Goal: Task Accomplishment & Management: Use online tool/utility

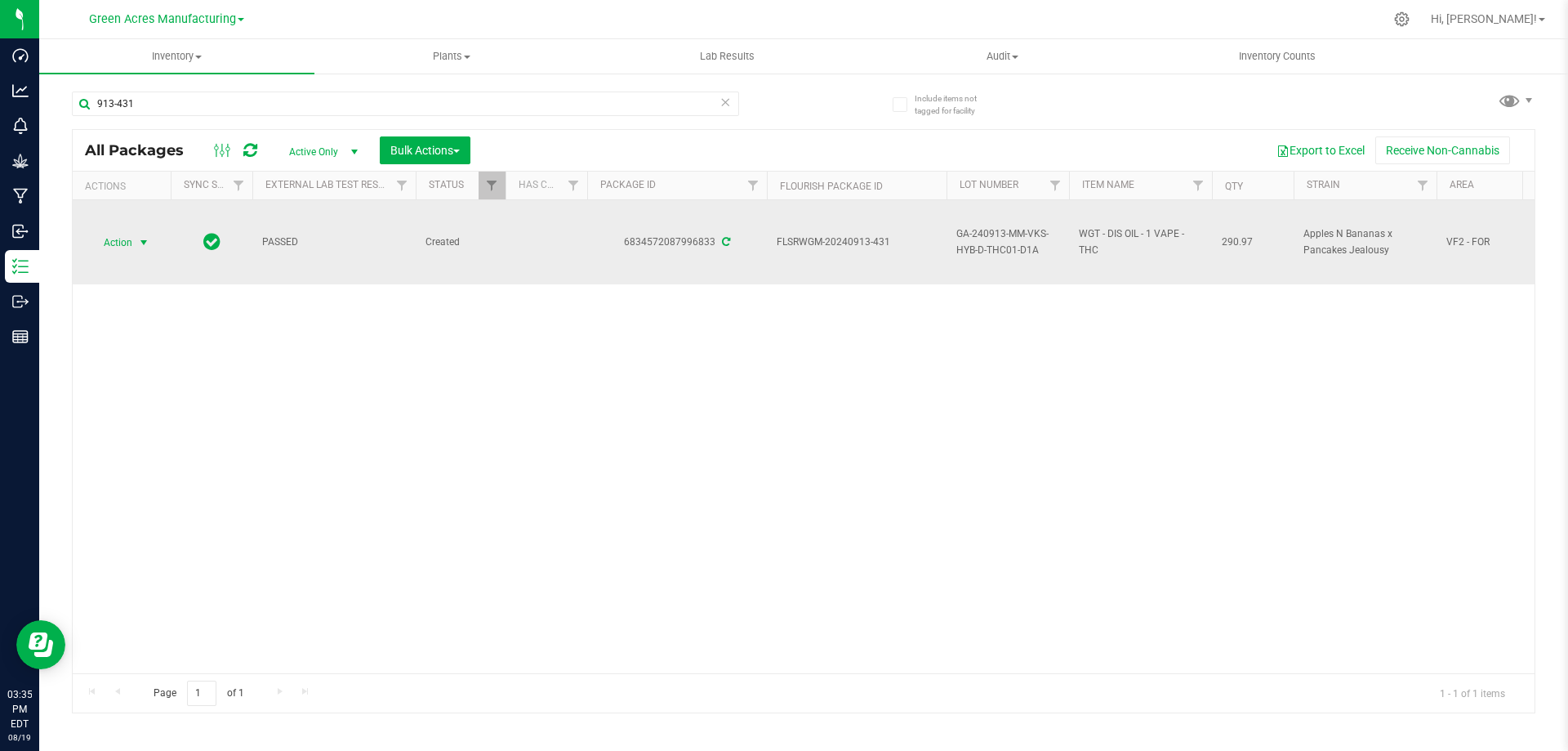
click at [112, 235] on span "Action" at bounding box center [110, 242] width 44 height 23
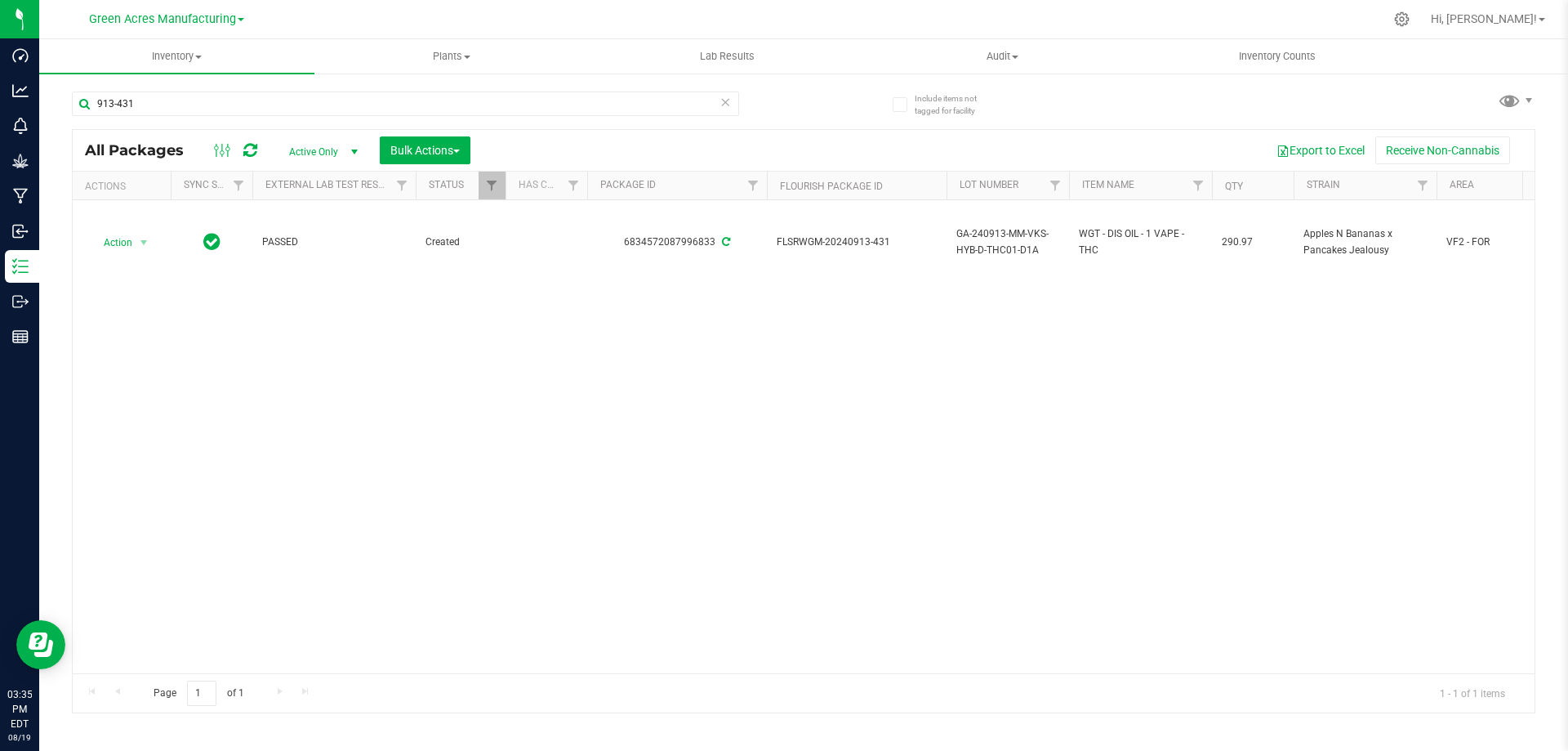
click at [707, 363] on div "Action Action Adjust qty Create package Edit attributes Global inventory Locate…" at bounding box center [803, 436] width 1461 height 473
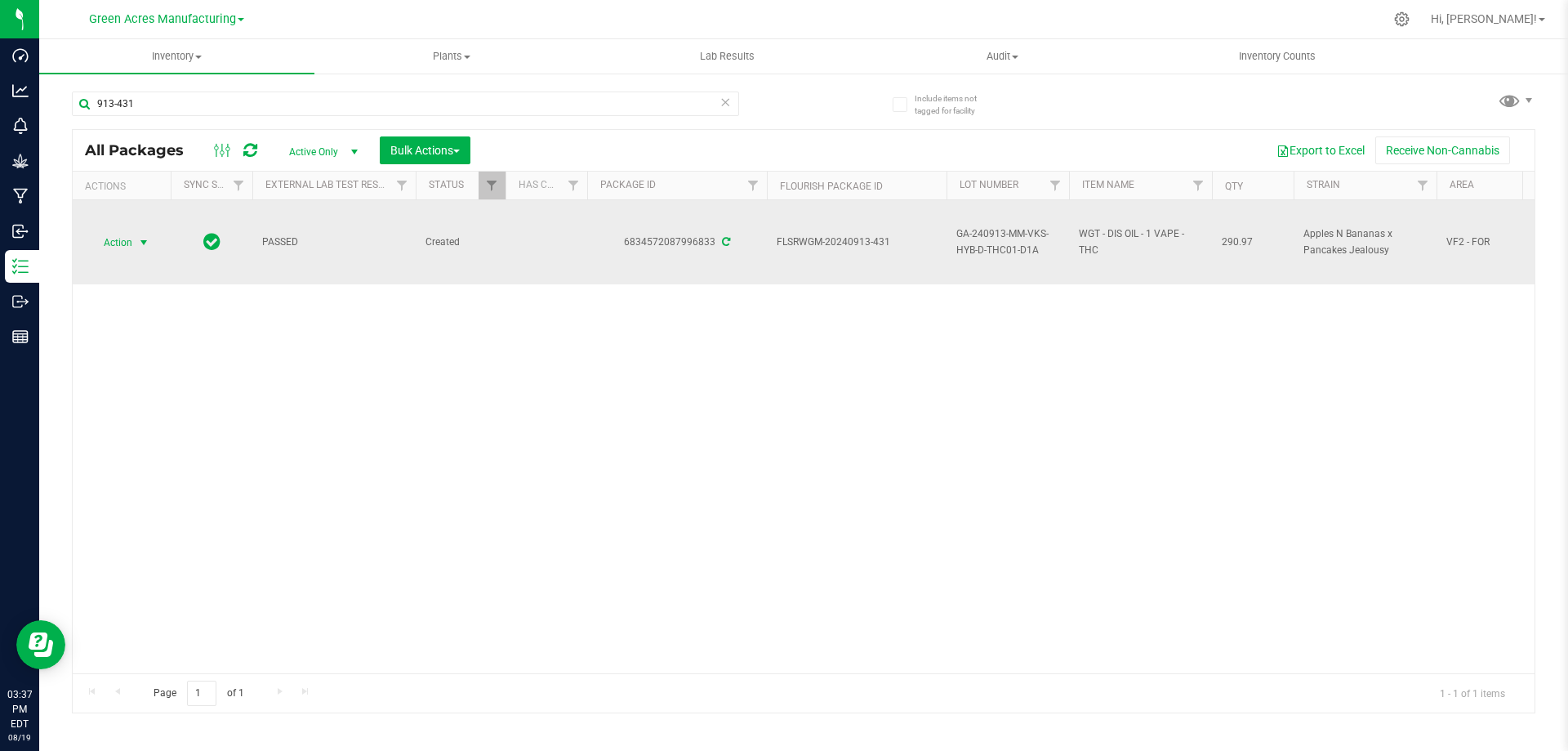
click at [124, 236] on span "Action" at bounding box center [110, 242] width 44 height 23
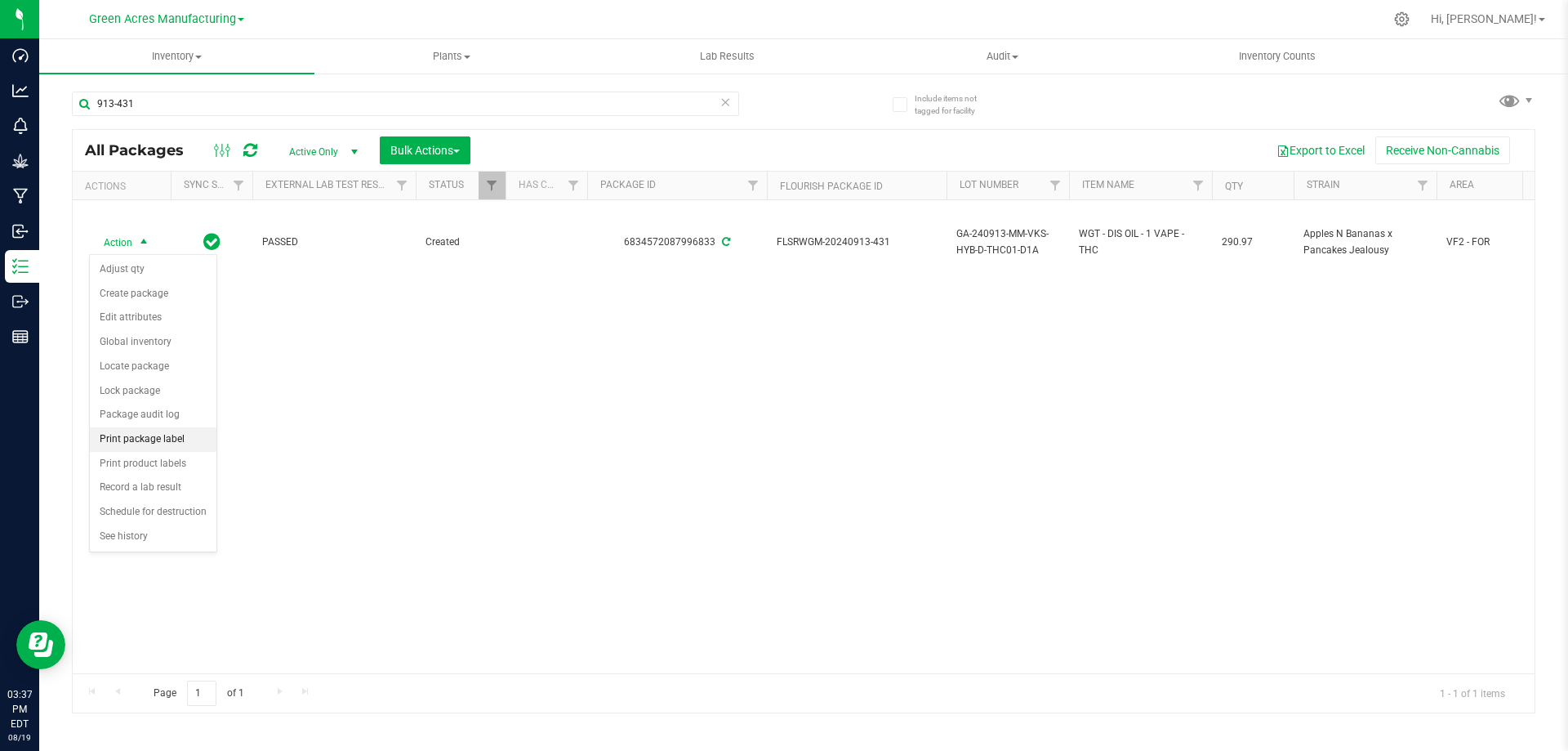
click at [133, 448] on li "Print package label" at bounding box center [153, 440] width 126 height 25
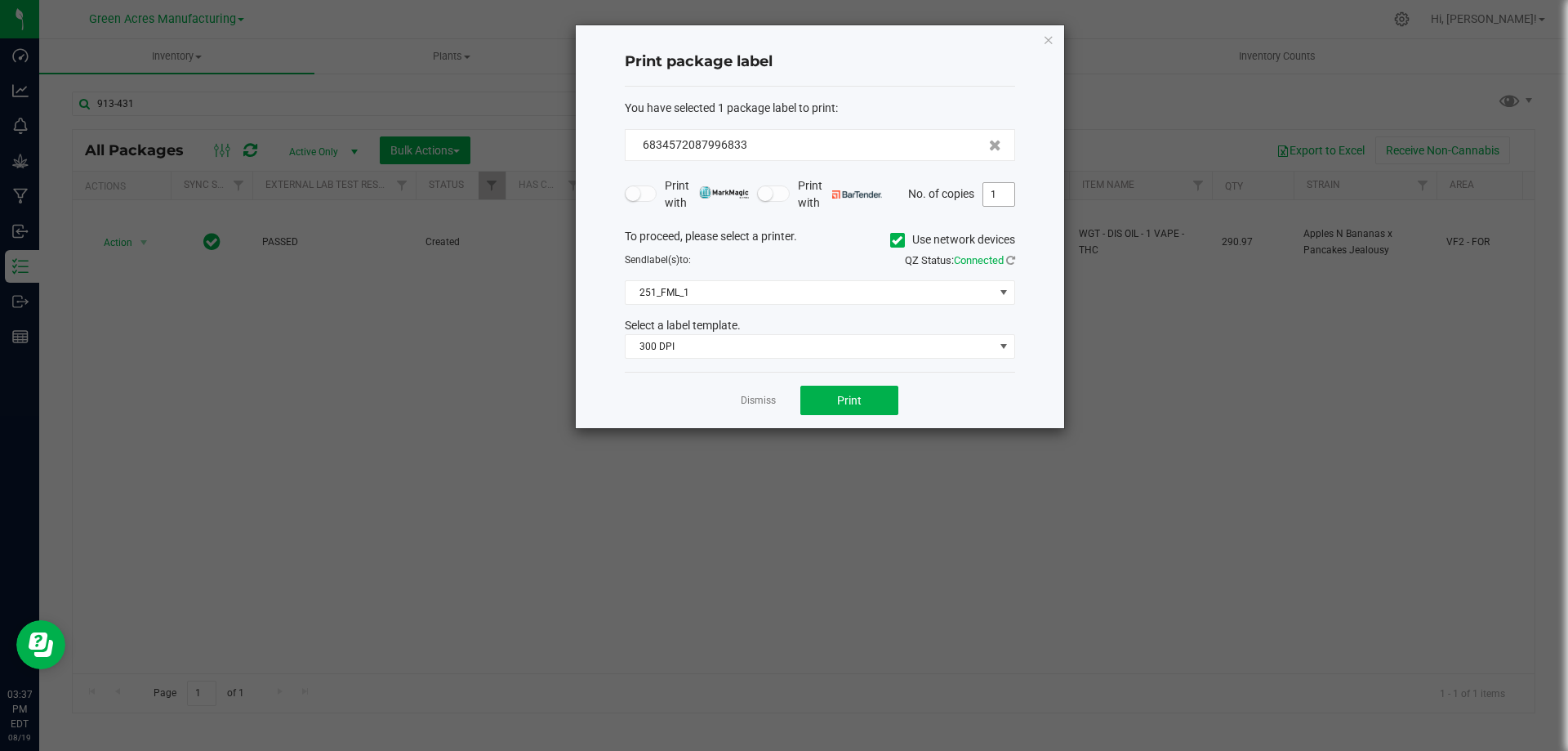
click at [990, 196] on input "1" at bounding box center [999, 194] width 31 height 23
type input "2"
click at [837, 400] on span "Print" at bounding box center [850, 400] width 25 height 13
click at [749, 399] on link "Dismiss" at bounding box center [757, 400] width 35 height 14
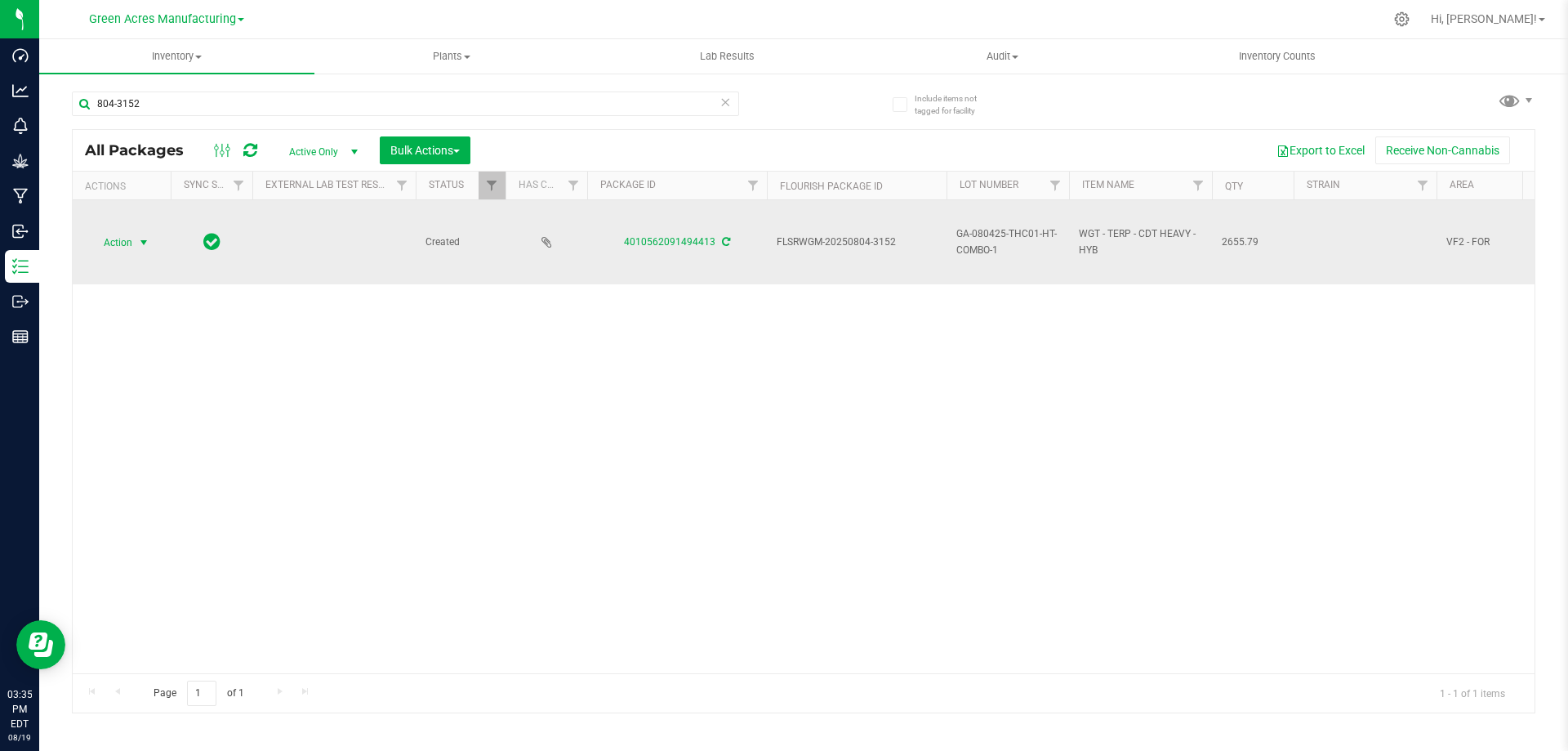
click at [135, 243] on span "select" at bounding box center [144, 242] width 21 height 23
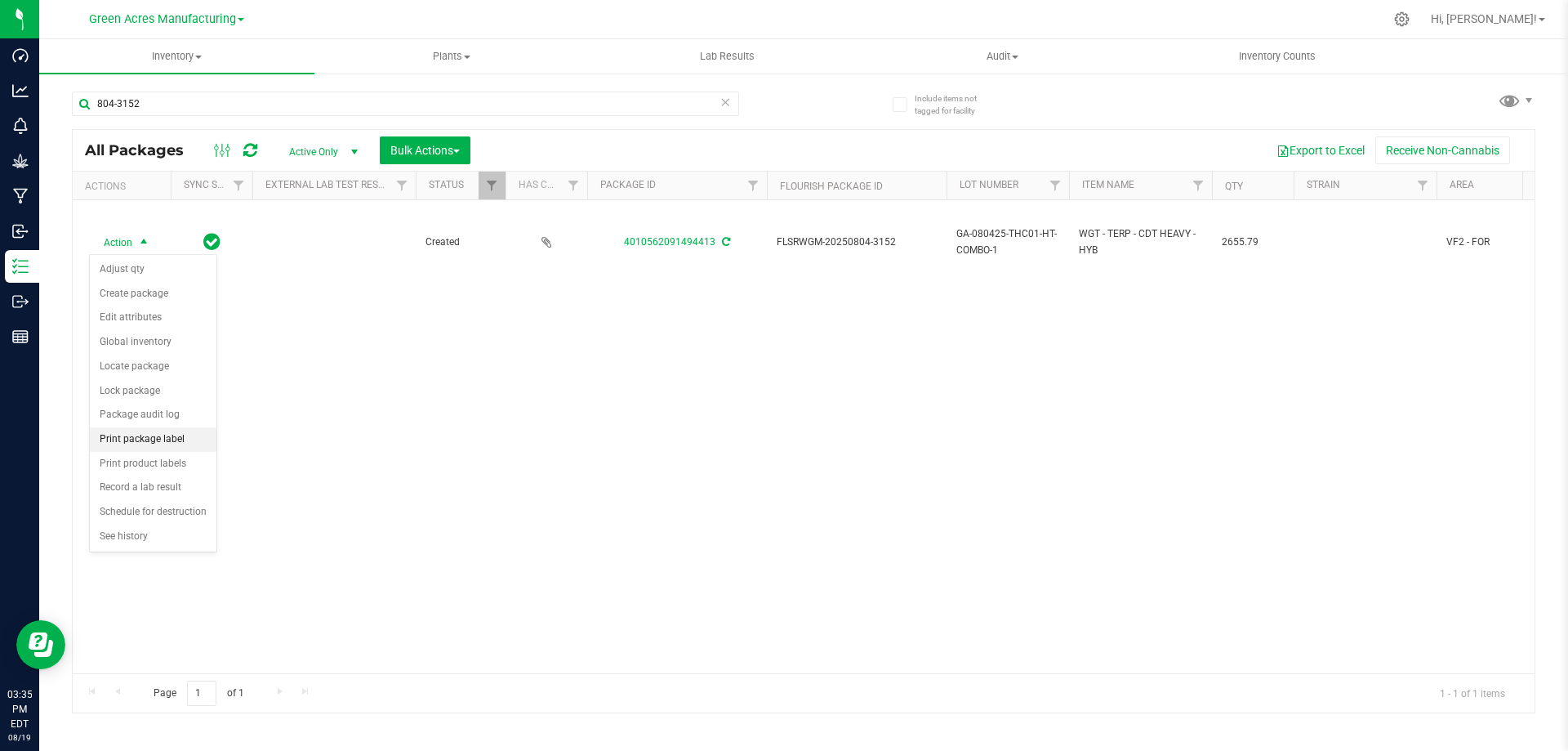
click at [154, 436] on li "Print package label" at bounding box center [153, 440] width 126 height 25
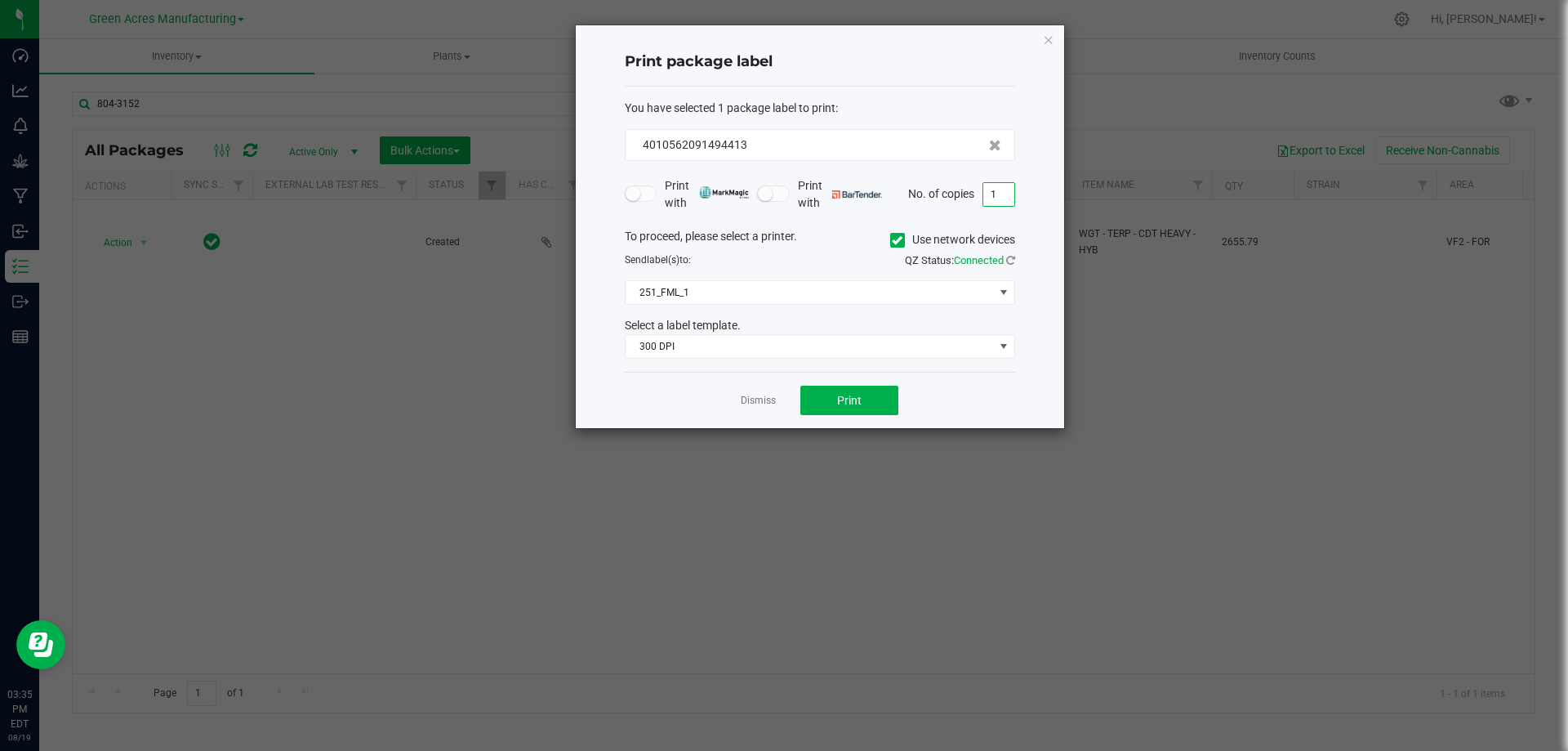
click at [1002, 185] on input "1" at bounding box center [999, 194] width 31 height 23
type input "2"
click at [862, 404] on button "Print" at bounding box center [850, 400] width 98 height 29
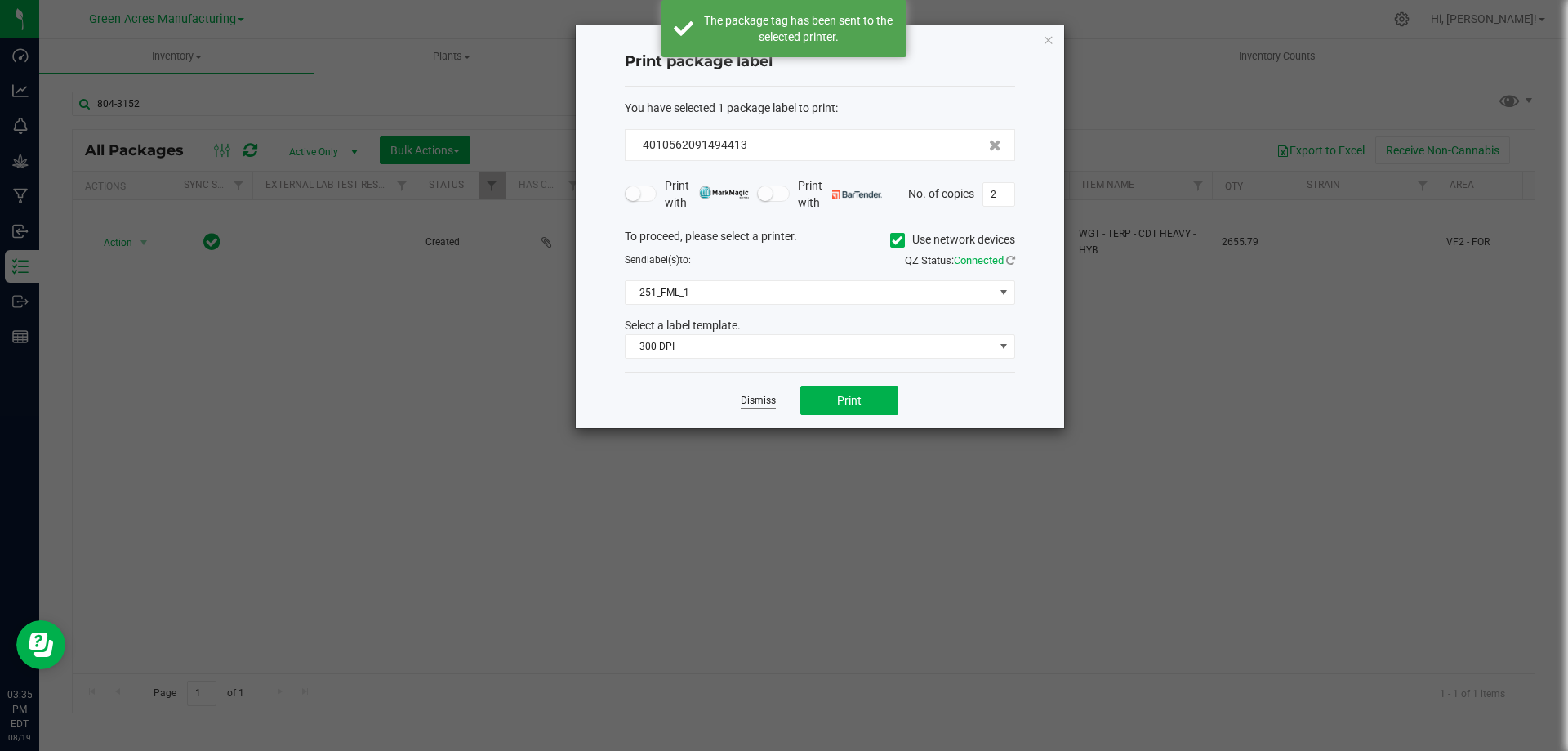
drag, startPoint x: 762, startPoint y: 406, endPoint x: 825, endPoint y: 318, distance: 108.2
click at [762, 405] on link "Dismiss" at bounding box center [757, 400] width 35 height 14
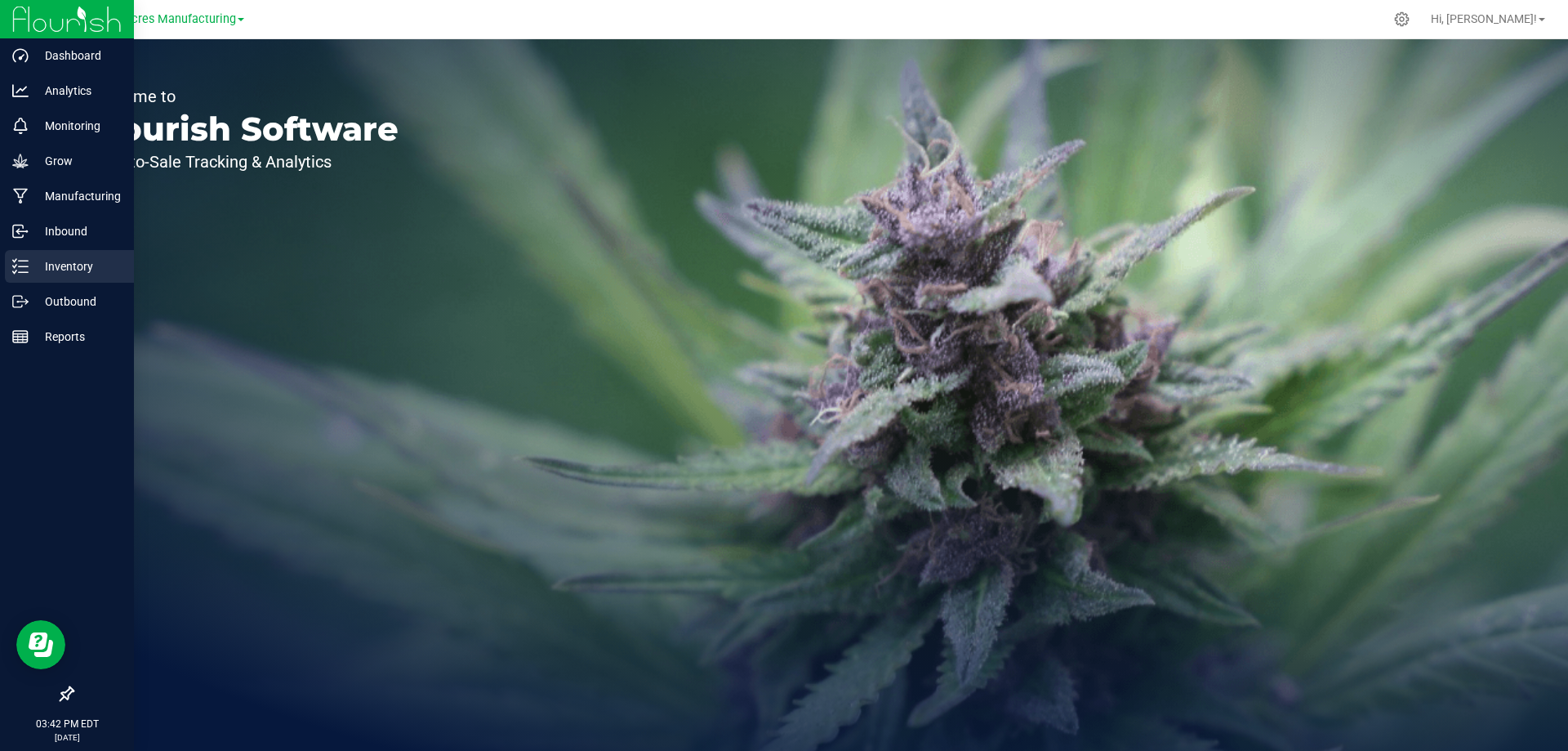
click at [23, 260] on line at bounding box center [24, 260] width 9 height 0
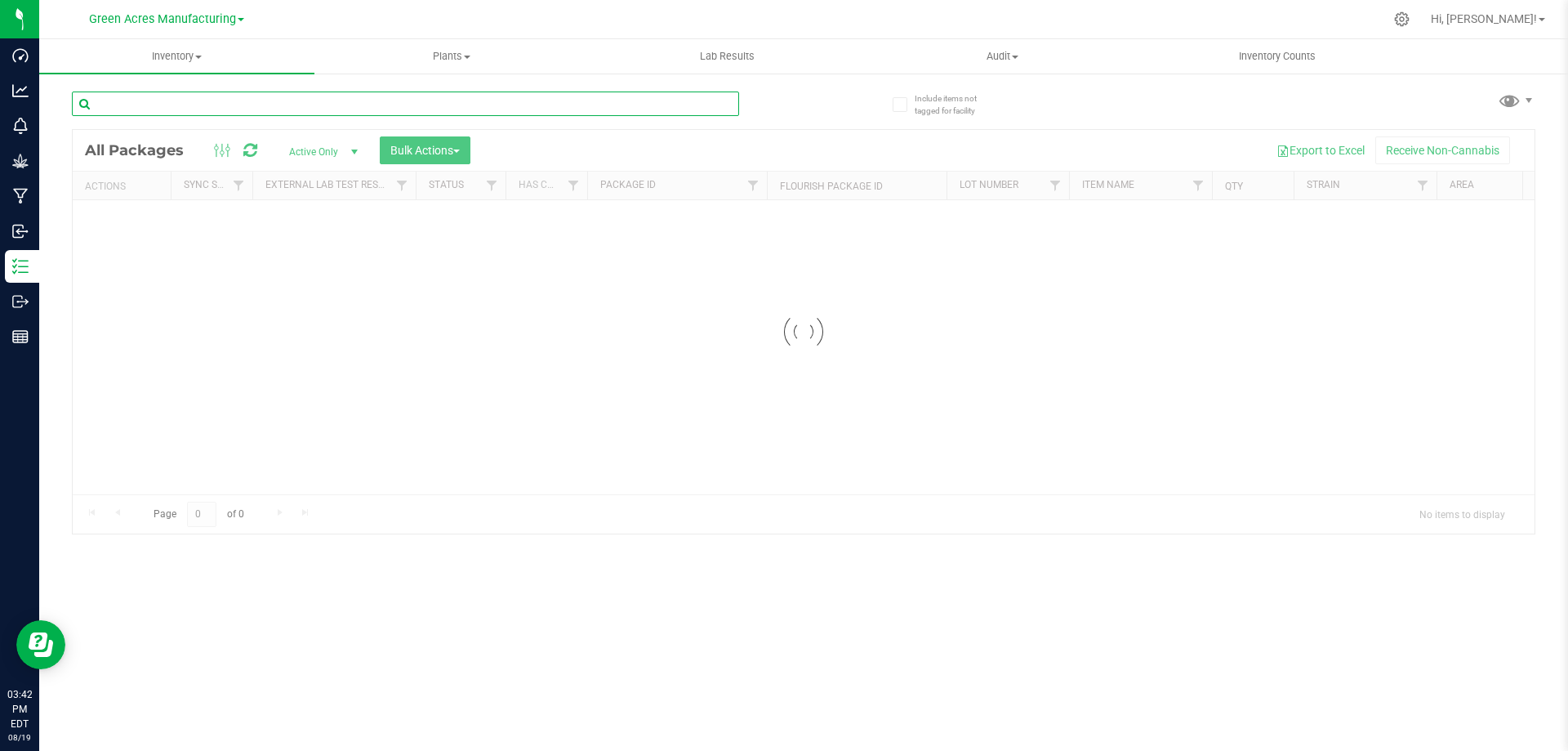
click at [330, 107] on input "text" at bounding box center [404, 104] width 667 height 25
click at [503, 100] on input "text" at bounding box center [404, 104] width 667 height 25
type input "326-2069"
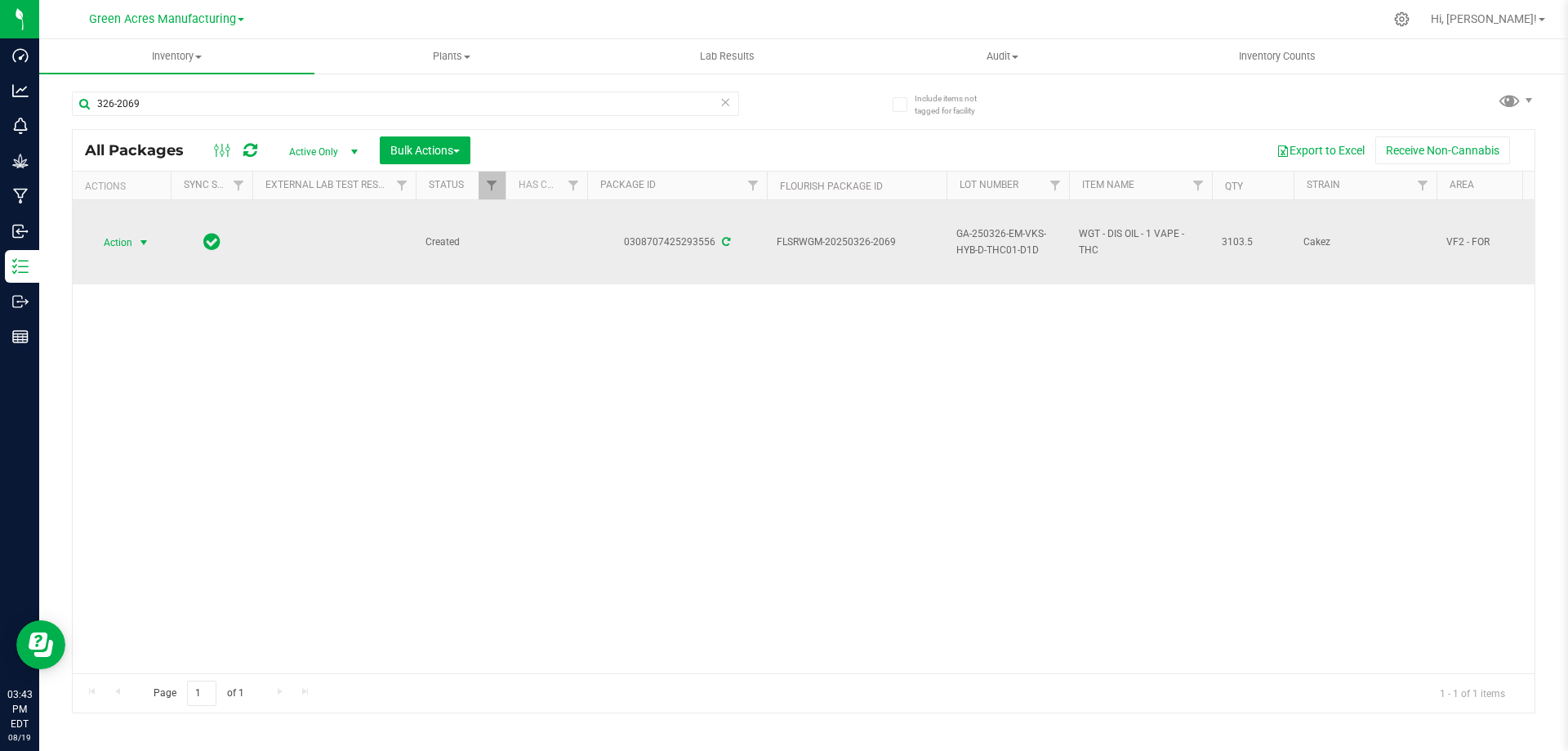
click at [131, 242] on span "Action" at bounding box center [110, 242] width 44 height 23
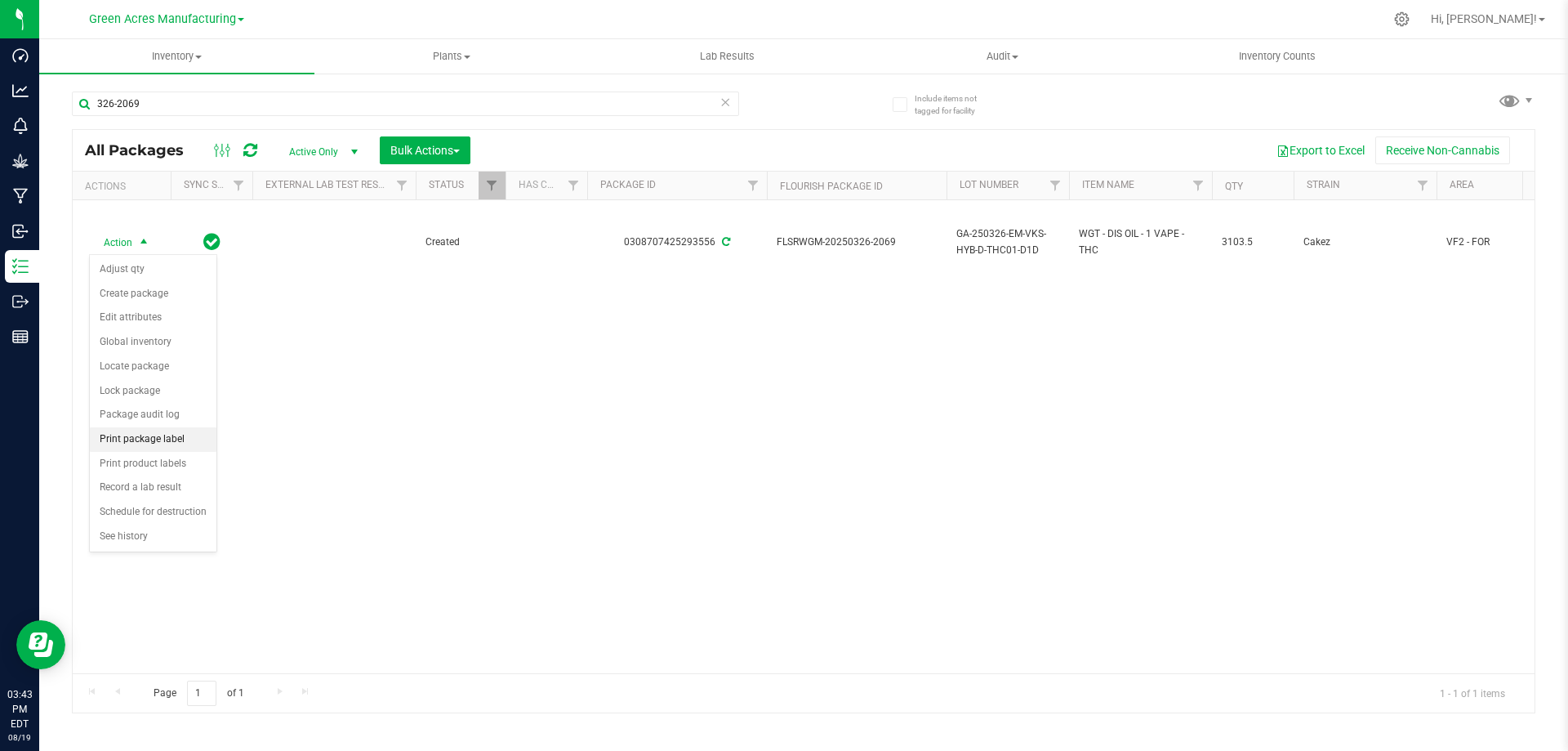
click at [133, 432] on li "Print package label" at bounding box center [153, 440] width 126 height 25
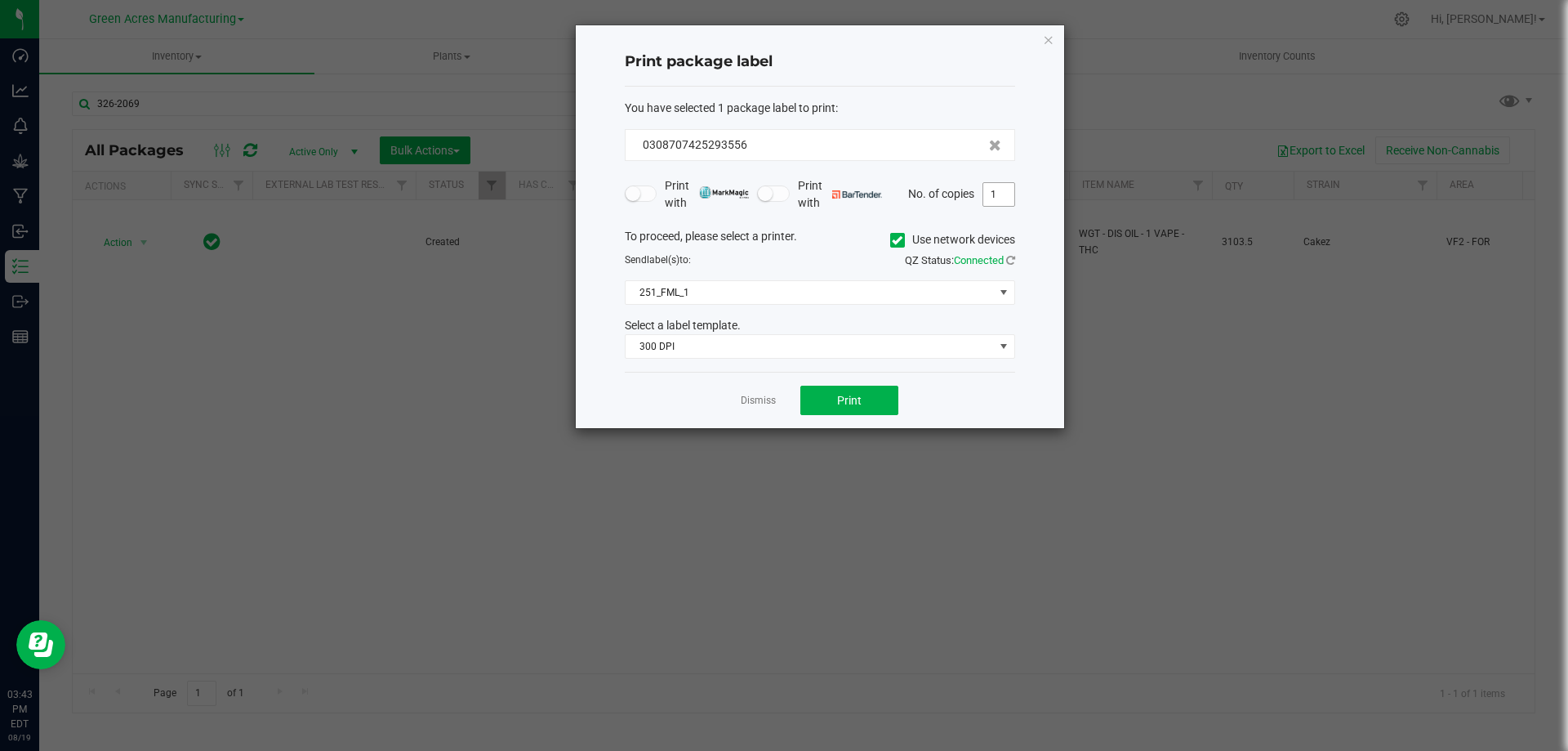
click at [999, 192] on input "1" at bounding box center [999, 194] width 31 height 23
type input "2"
click at [827, 398] on button "Print" at bounding box center [850, 400] width 98 height 29
click at [758, 402] on link "Dismiss" at bounding box center [757, 400] width 35 height 14
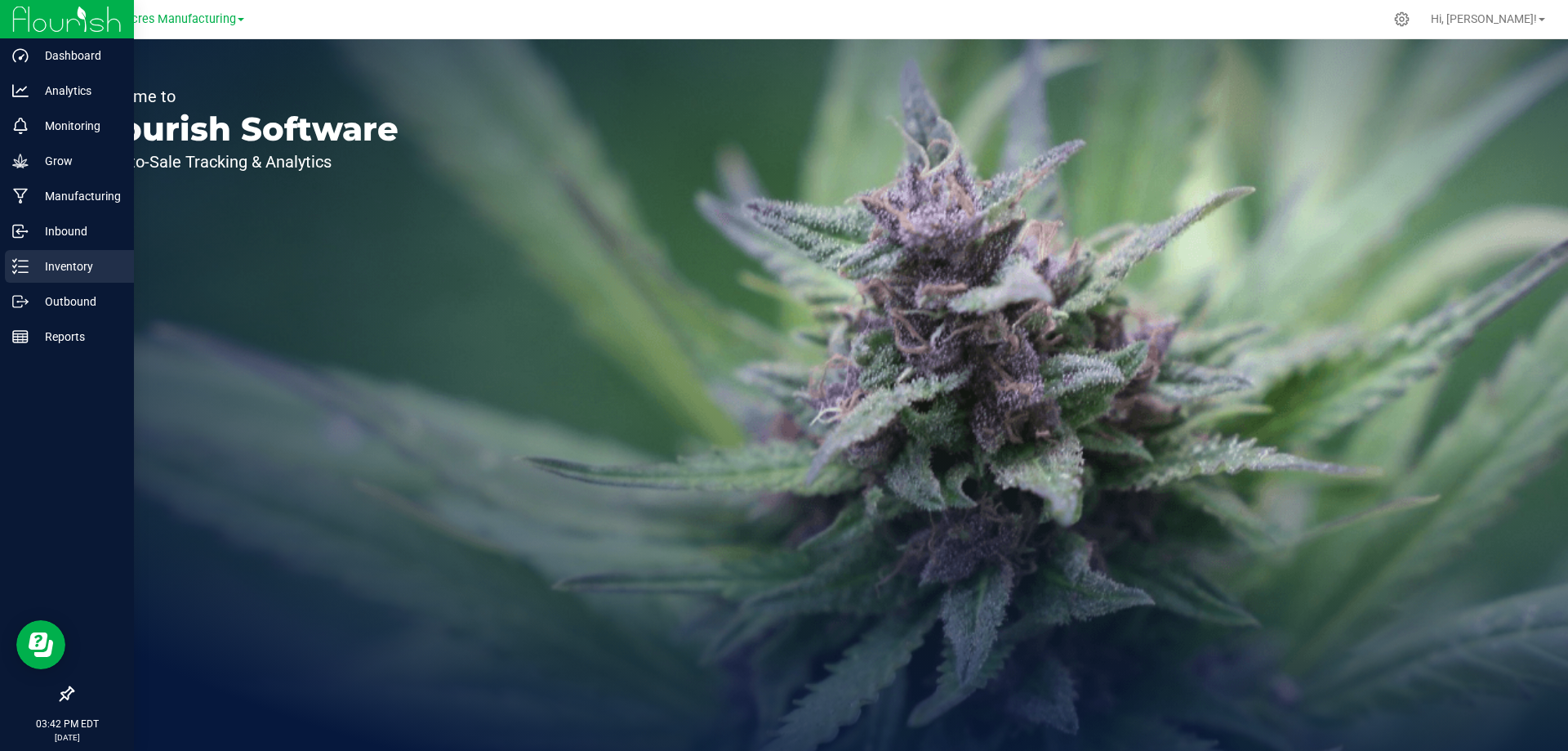
click at [26, 270] on icon at bounding box center [20, 266] width 16 height 16
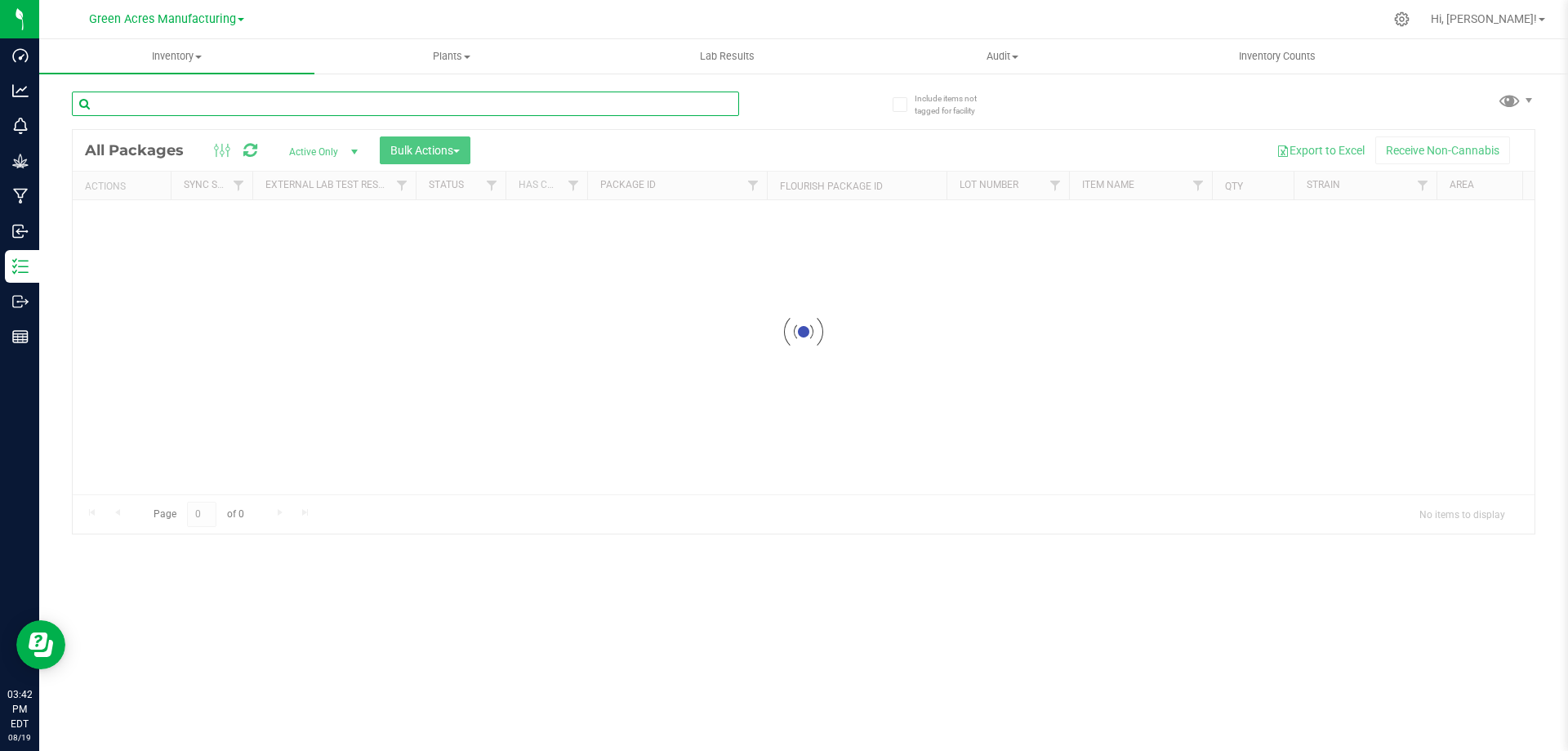
click at [374, 106] on input "text" at bounding box center [404, 104] width 667 height 25
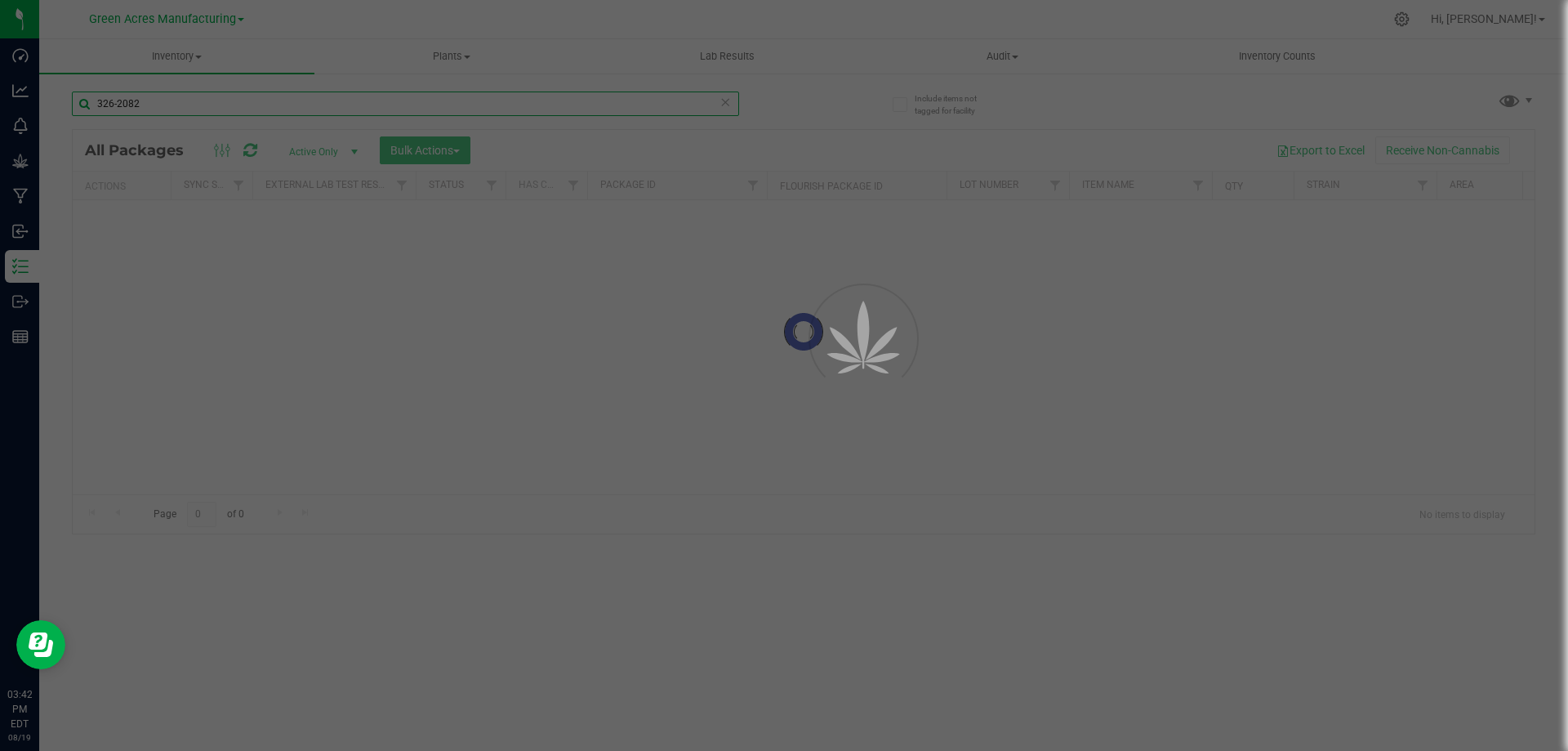
type input "326-2082"
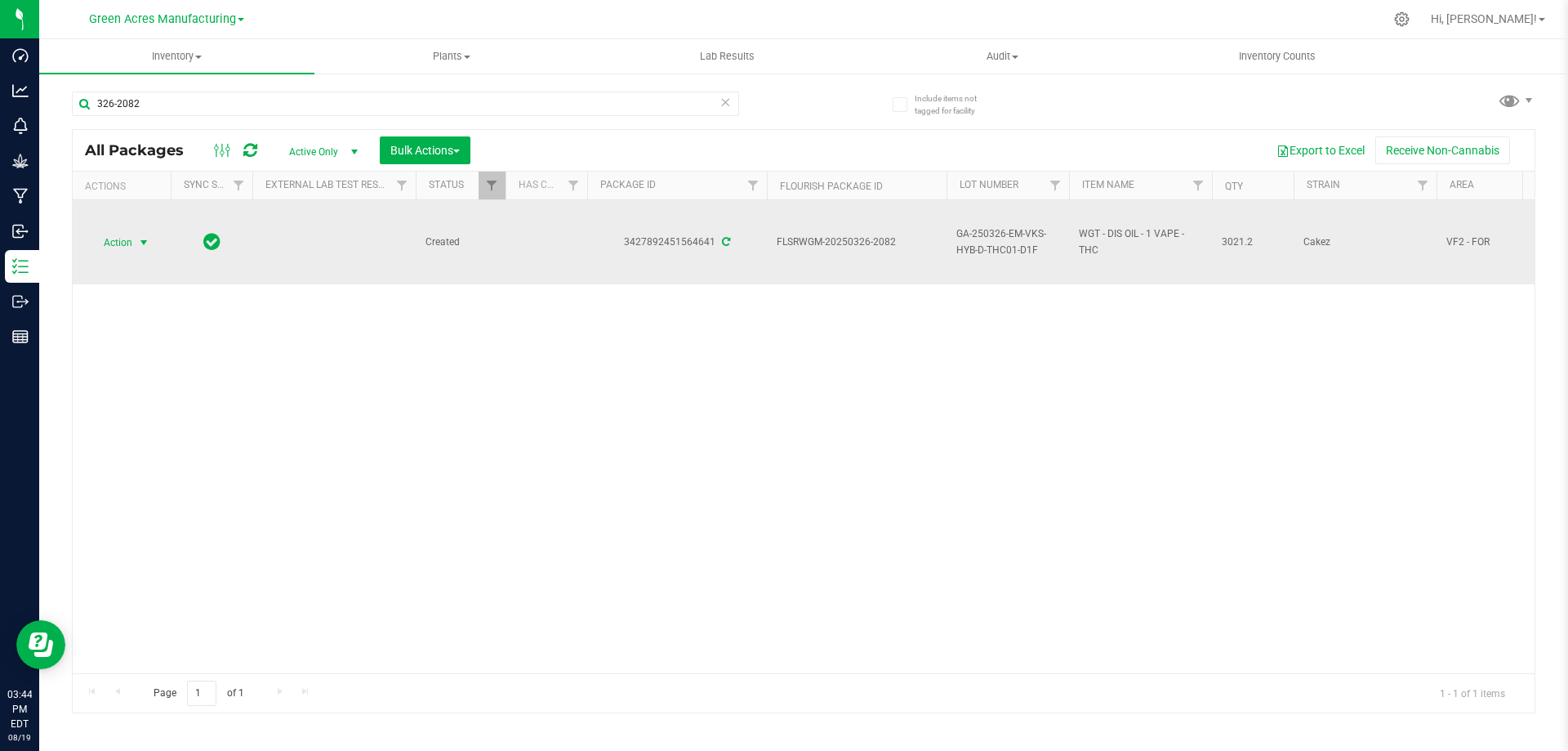
click at [124, 240] on span "Action" at bounding box center [110, 242] width 44 height 23
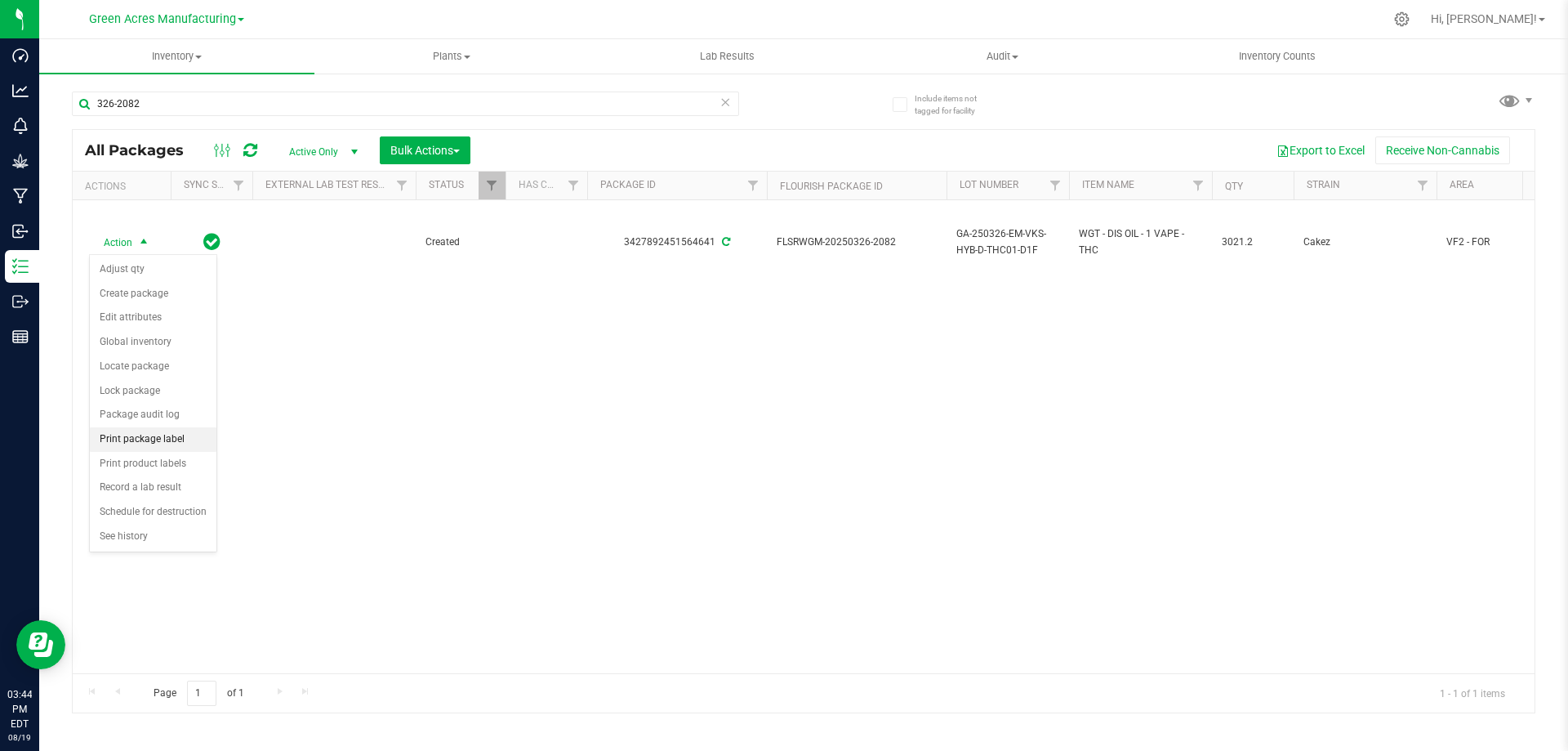
click at [161, 436] on li "Print package label" at bounding box center [153, 440] width 126 height 25
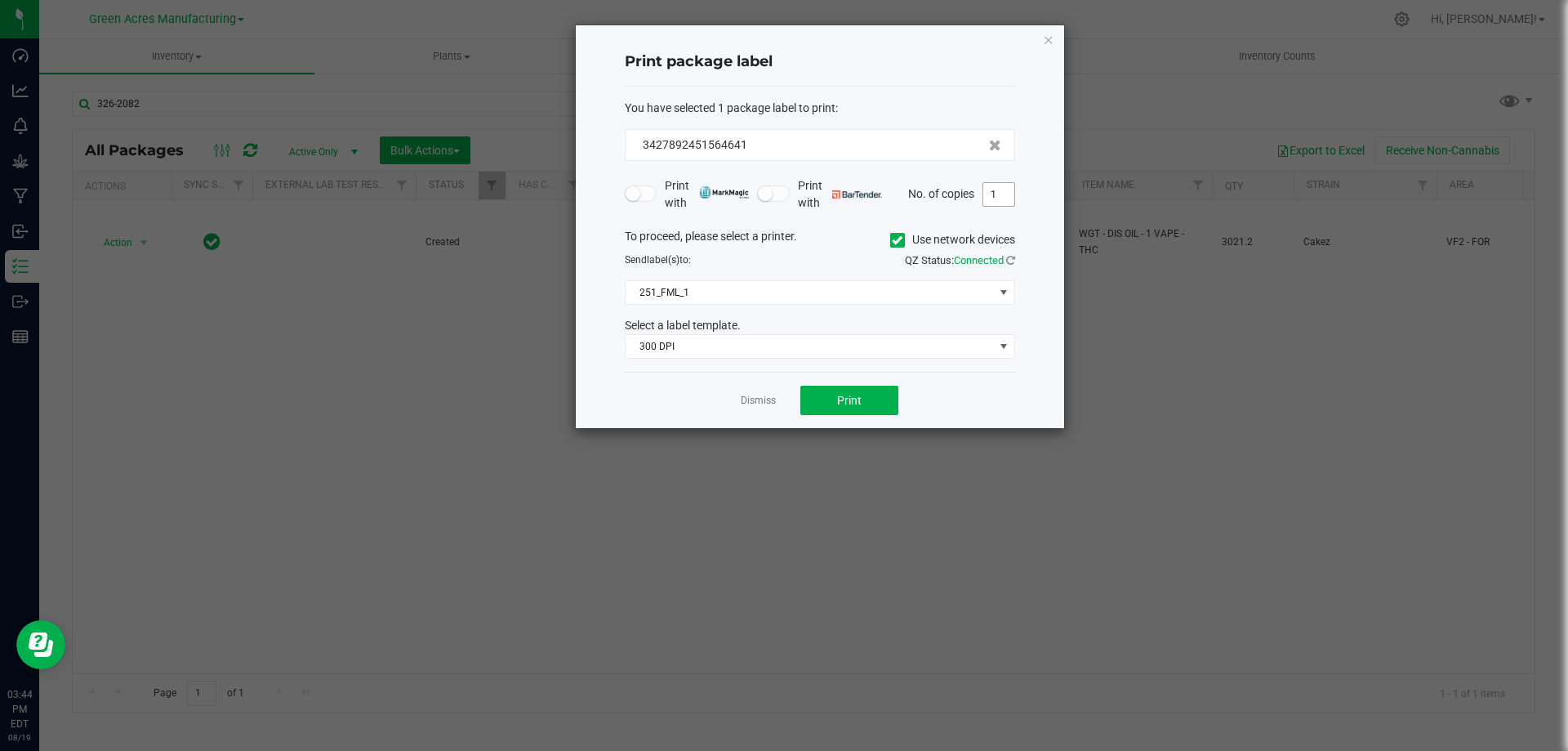
click at [1007, 192] on input "1" at bounding box center [999, 194] width 31 height 23
type input "2"
click at [852, 391] on button "Print" at bounding box center [850, 400] width 98 height 29
click at [764, 394] on link "Dismiss" at bounding box center [757, 400] width 35 height 14
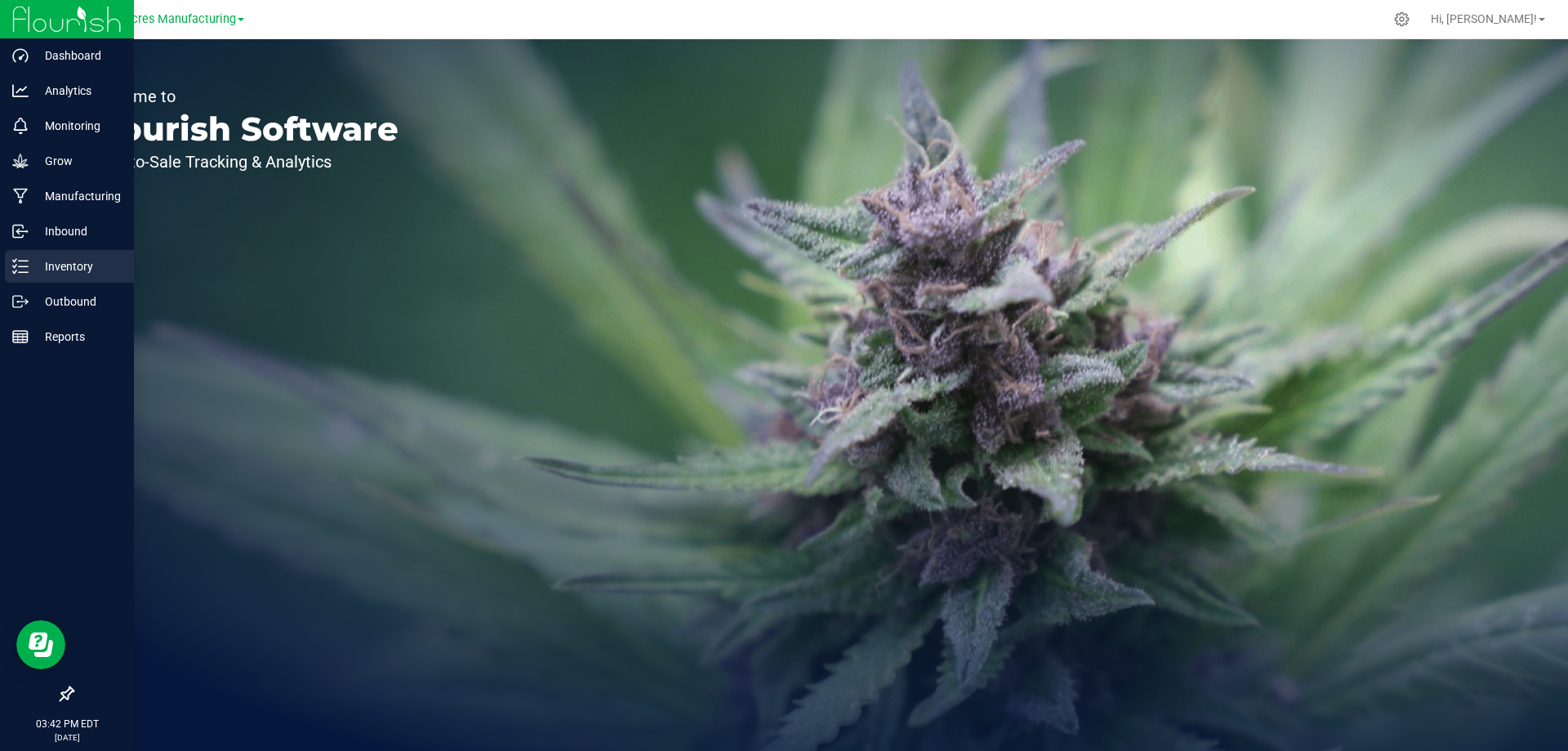
click at [26, 258] on div "Inventory" at bounding box center [69, 266] width 129 height 33
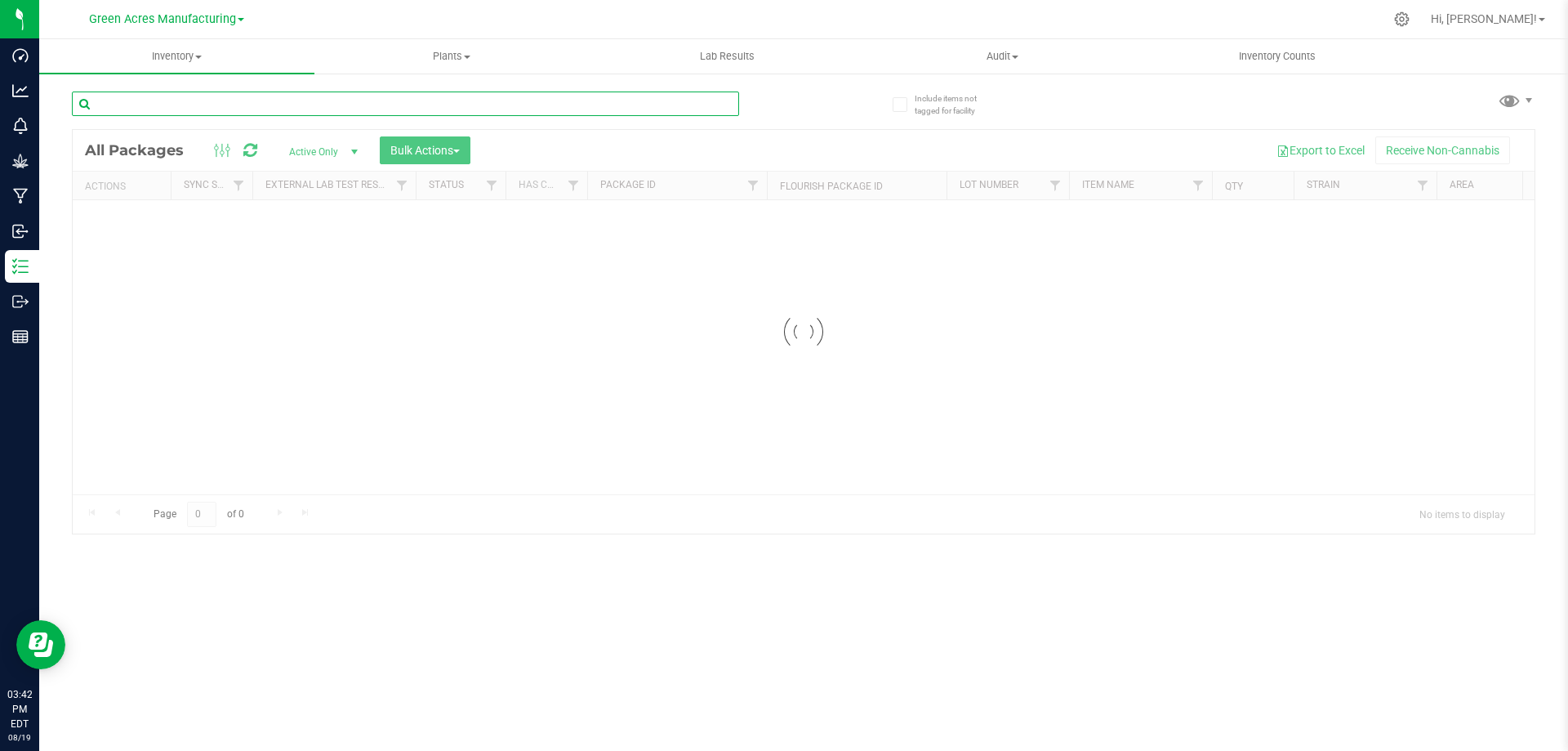
click at [455, 113] on input "text" at bounding box center [404, 104] width 667 height 25
type input "305-070"
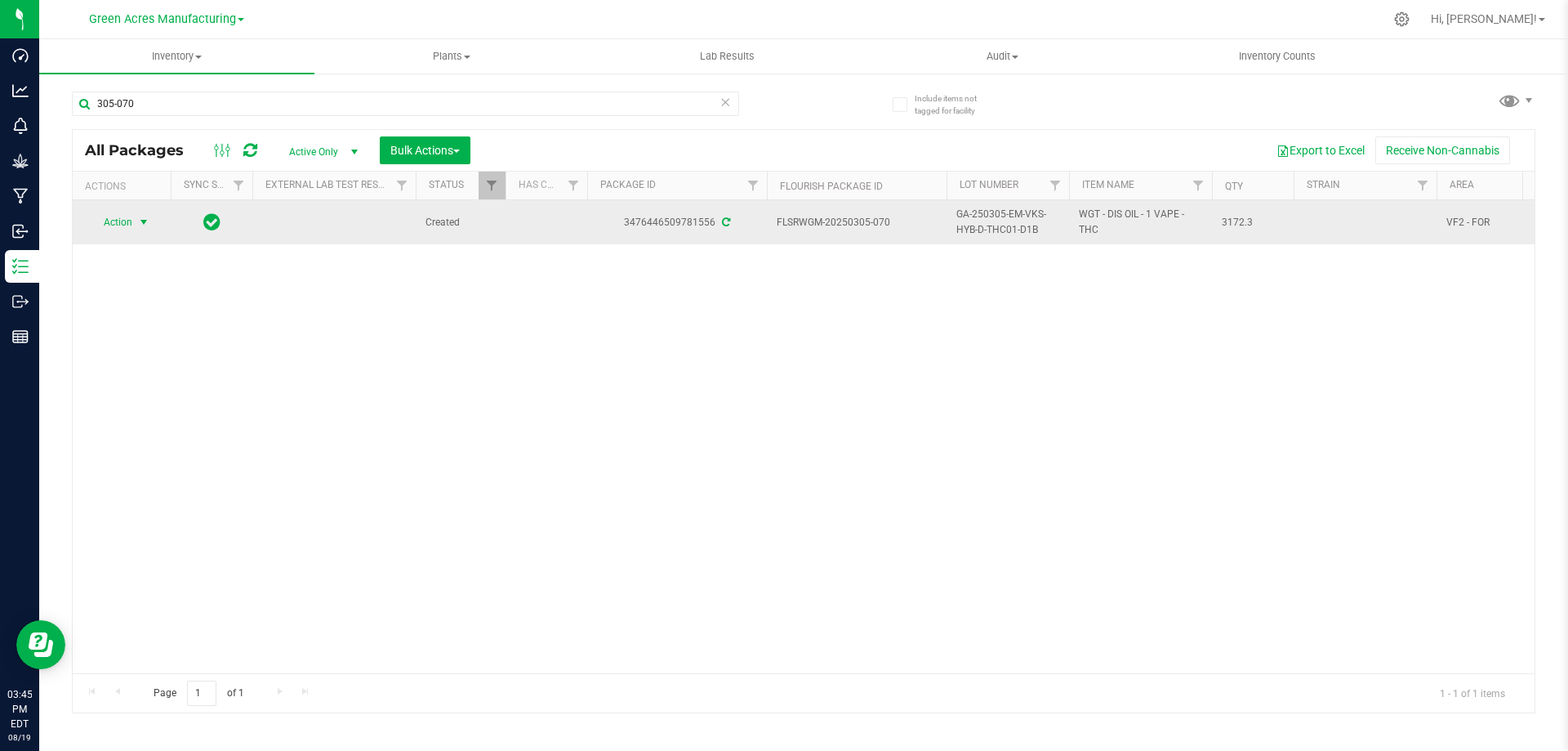
click at [142, 224] on span "select" at bounding box center [143, 223] width 13 height 13
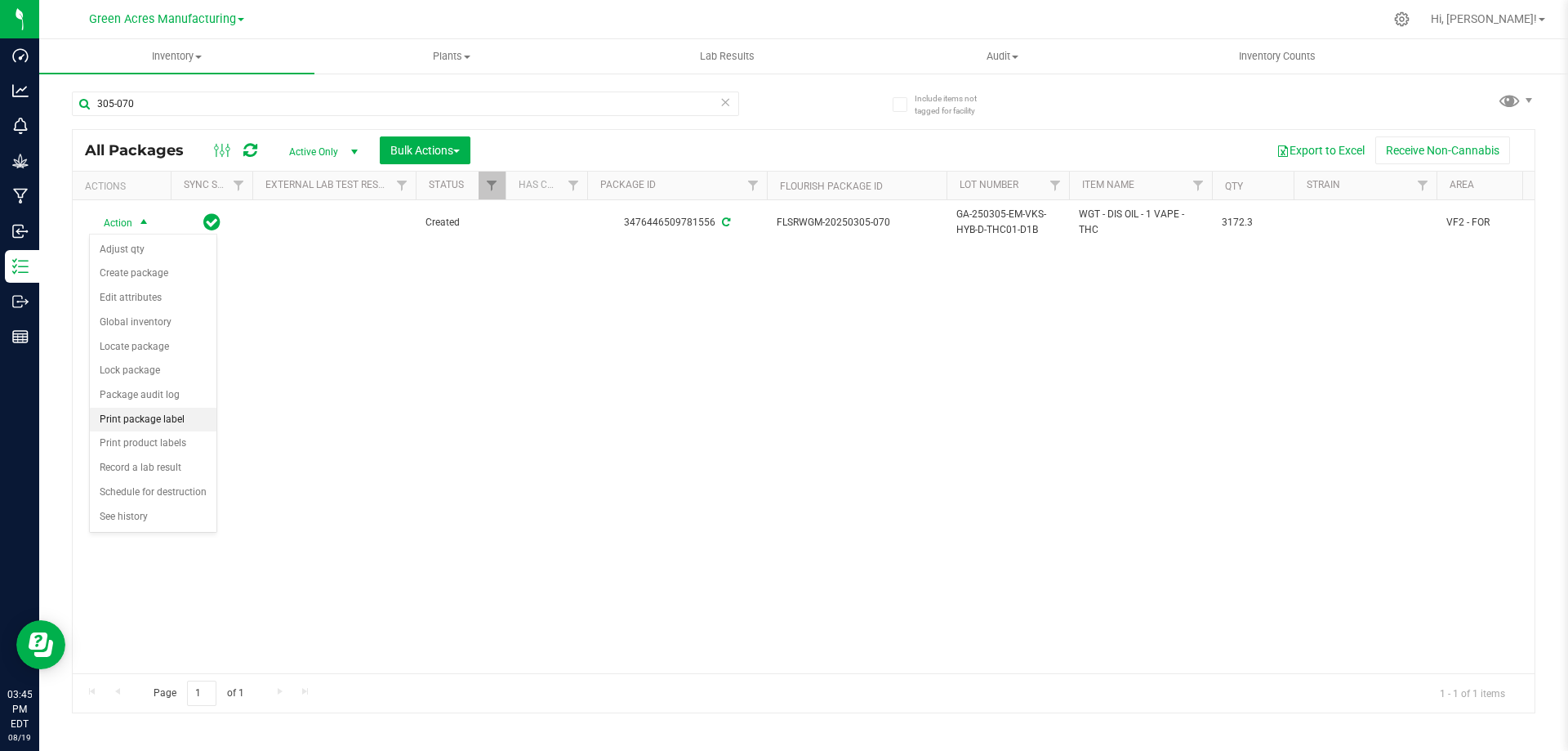
click at [157, 417] on li "Print package label" at bounding box center [153, 420] width 126 height 25
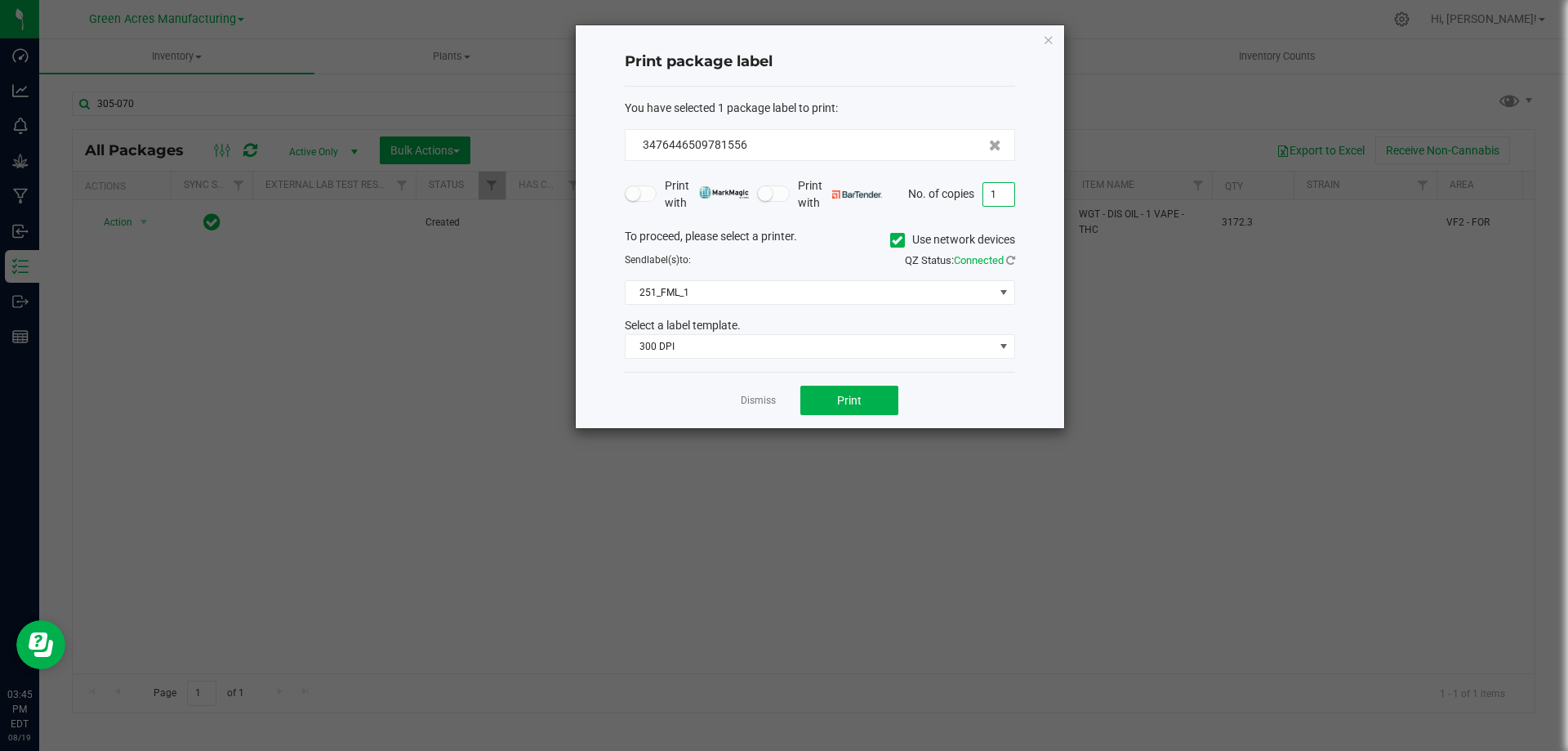
click at [988, 193] on input "1" at bounding box center [999, 194] width 31 height 23
type input "2"
click at [833, 392] on button "Print" at bounding box center [850, 400] width 98 height 29
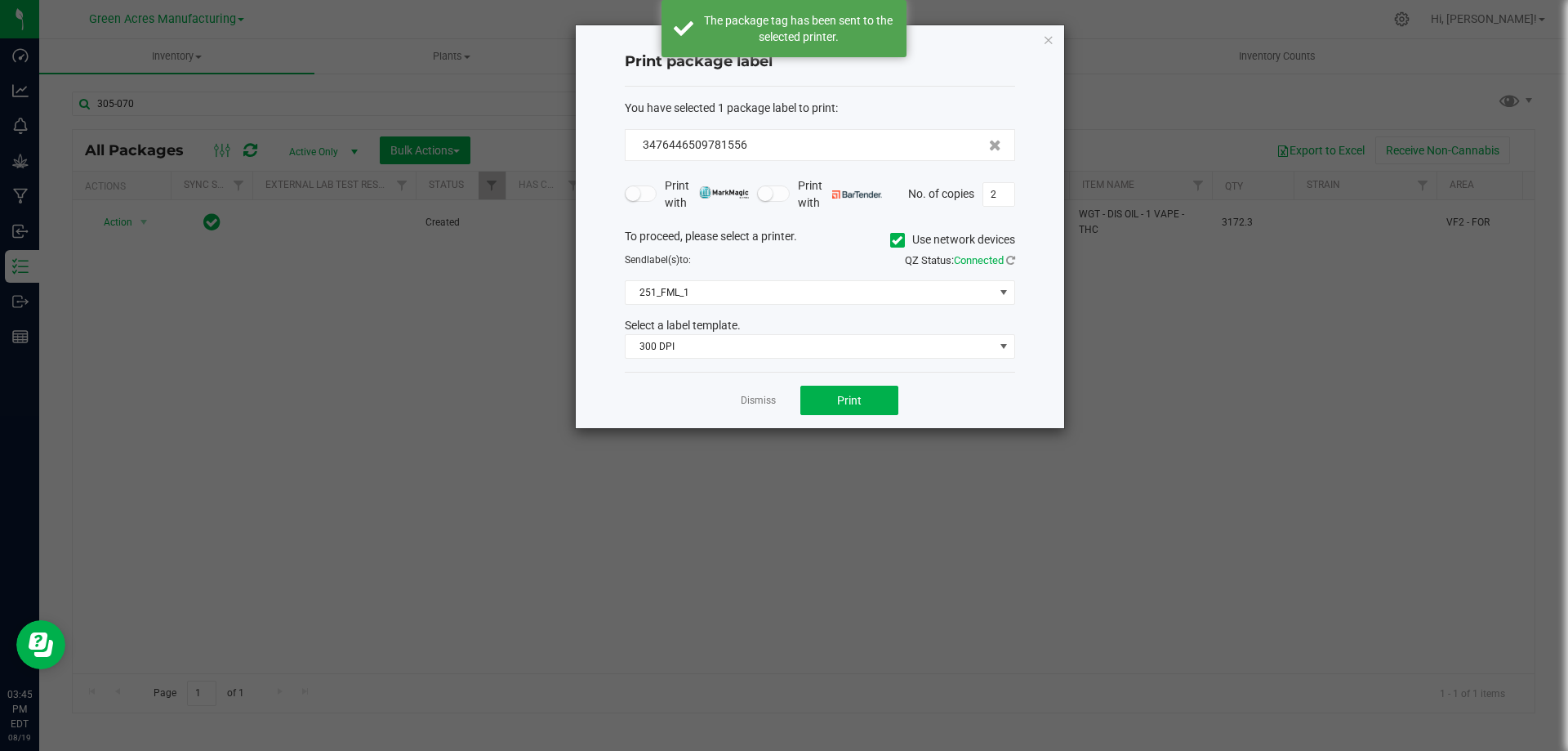
click at [769, 401] on link "Dismiss" at bounding box center [757, 400] width 35 height 14
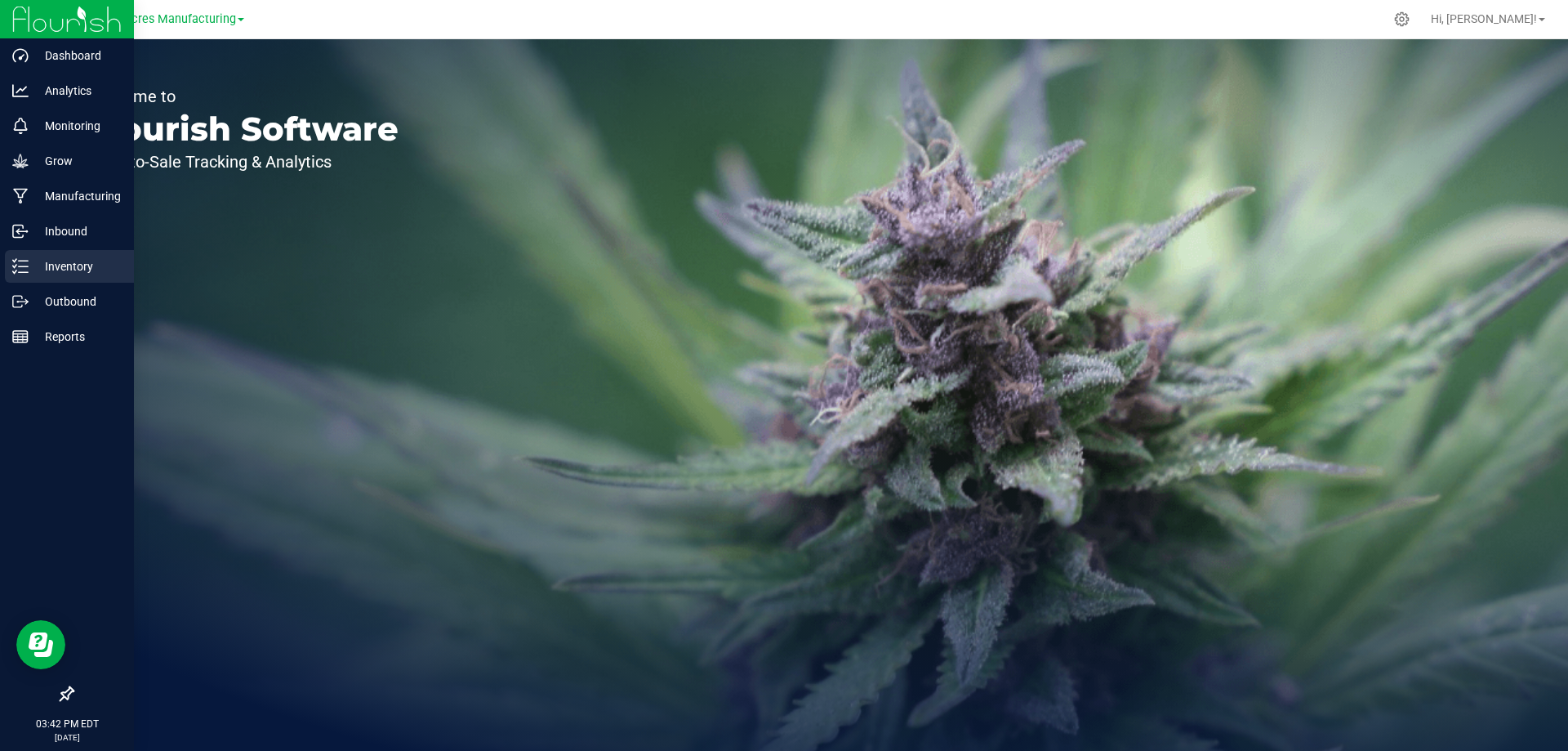
click at [26, 256] on div "Inventory" at bounding box center [69, 266] width 129 height 33
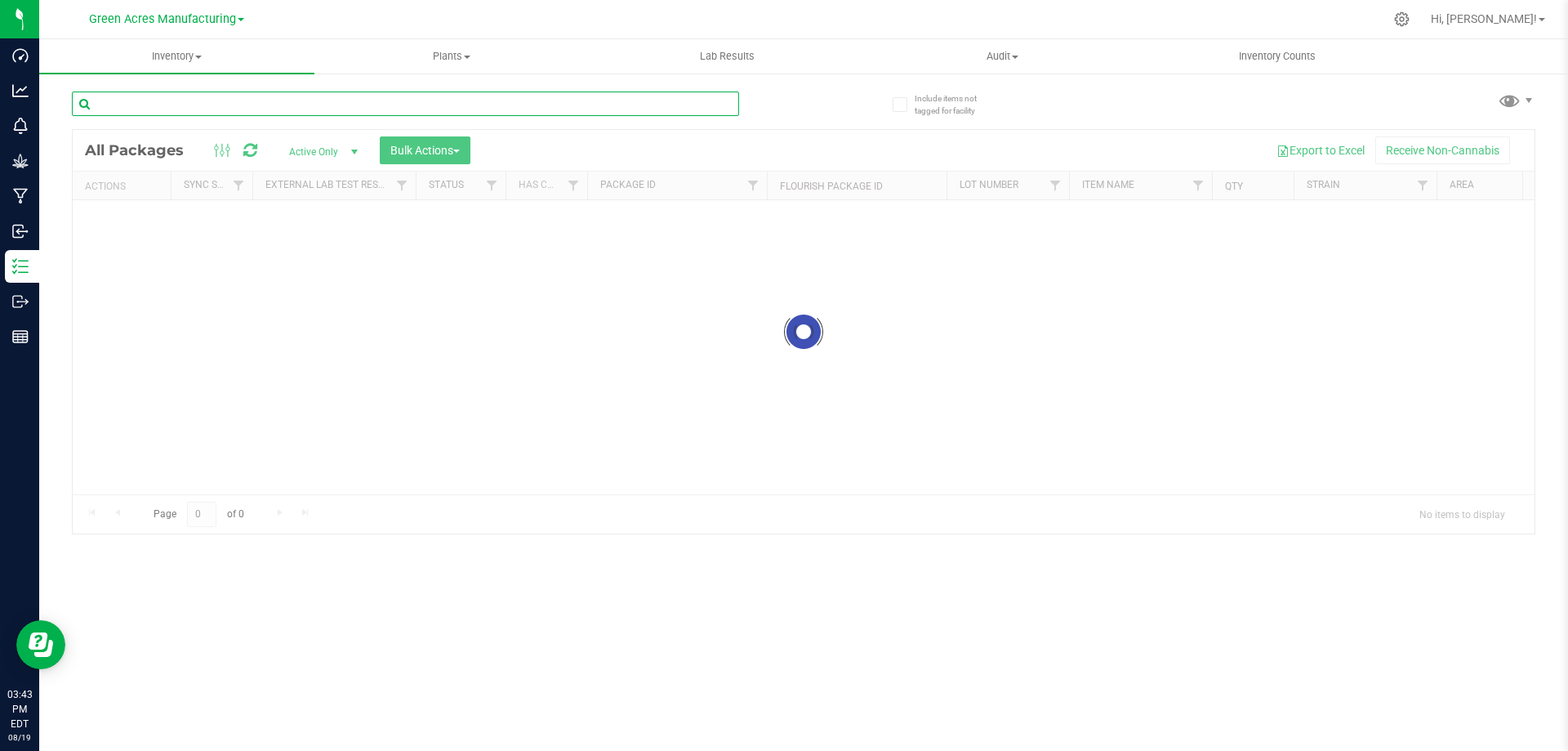
click at [587, 109] on input "text" at bounding box center [404, 104] width 667 height 25
type input "326-2061"
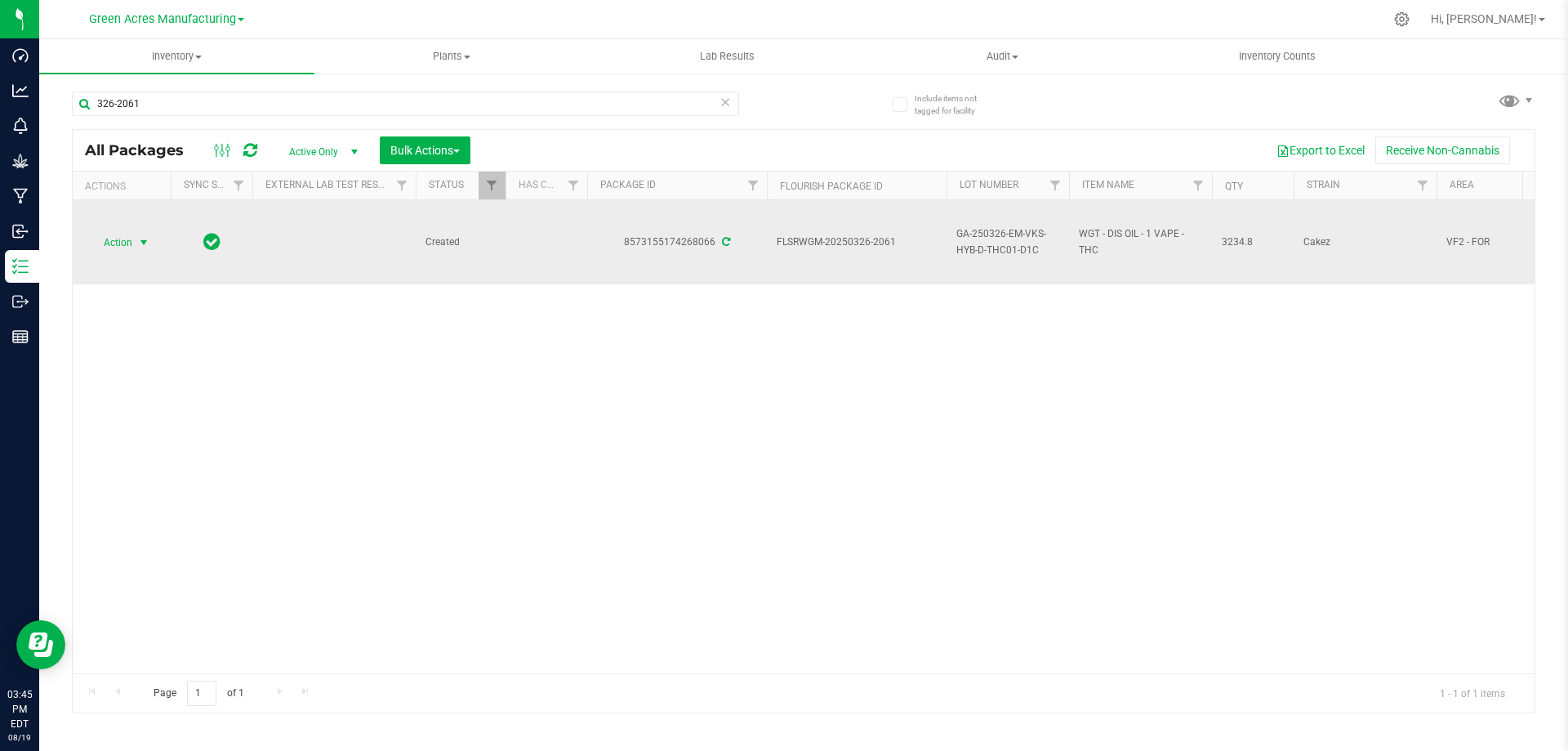
click at [136, 249] on span "select" at bounding box center [144, 242] width 21 height 23
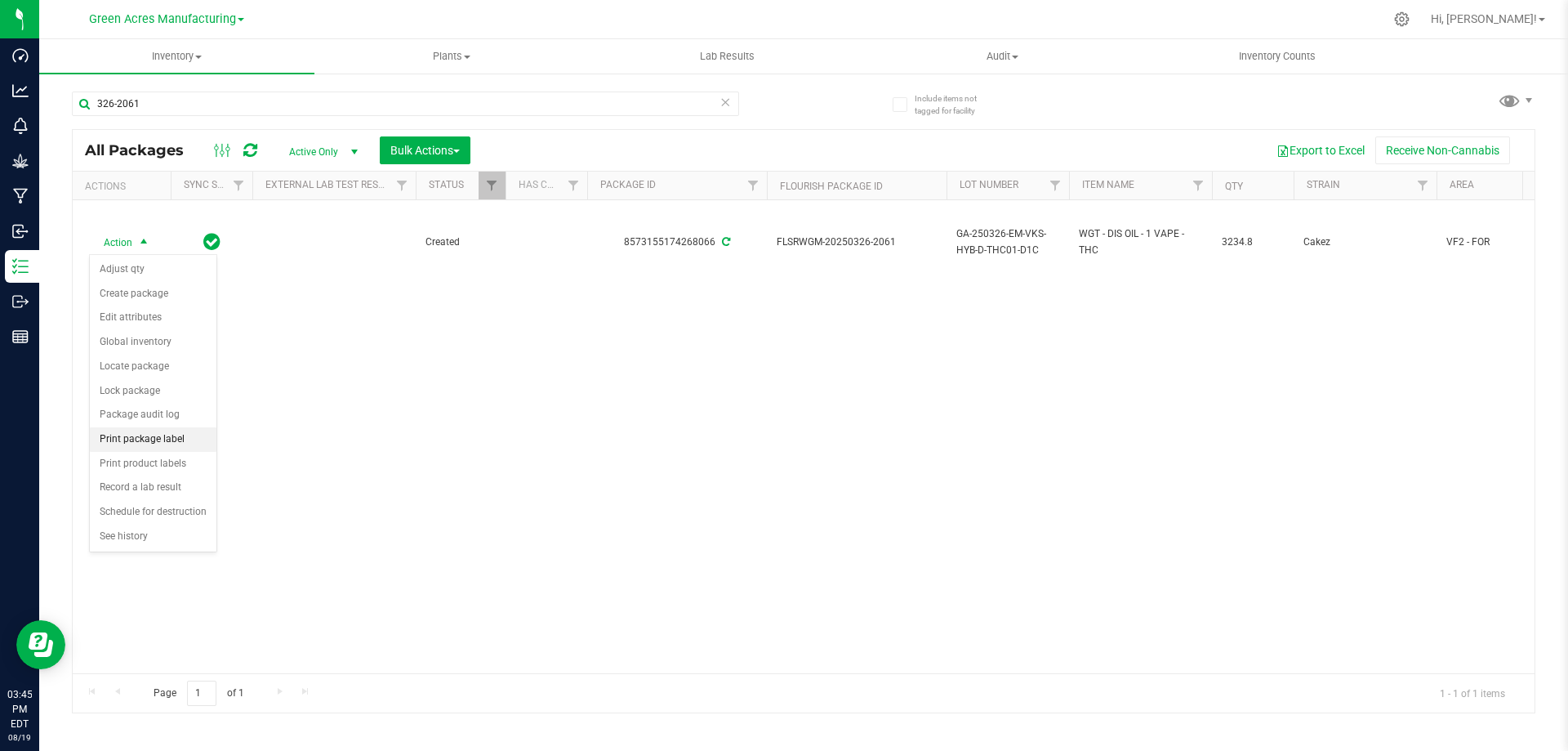
click at [142, 440] on li "Print package label" at bounding box center [153, 440] width 126 height 25
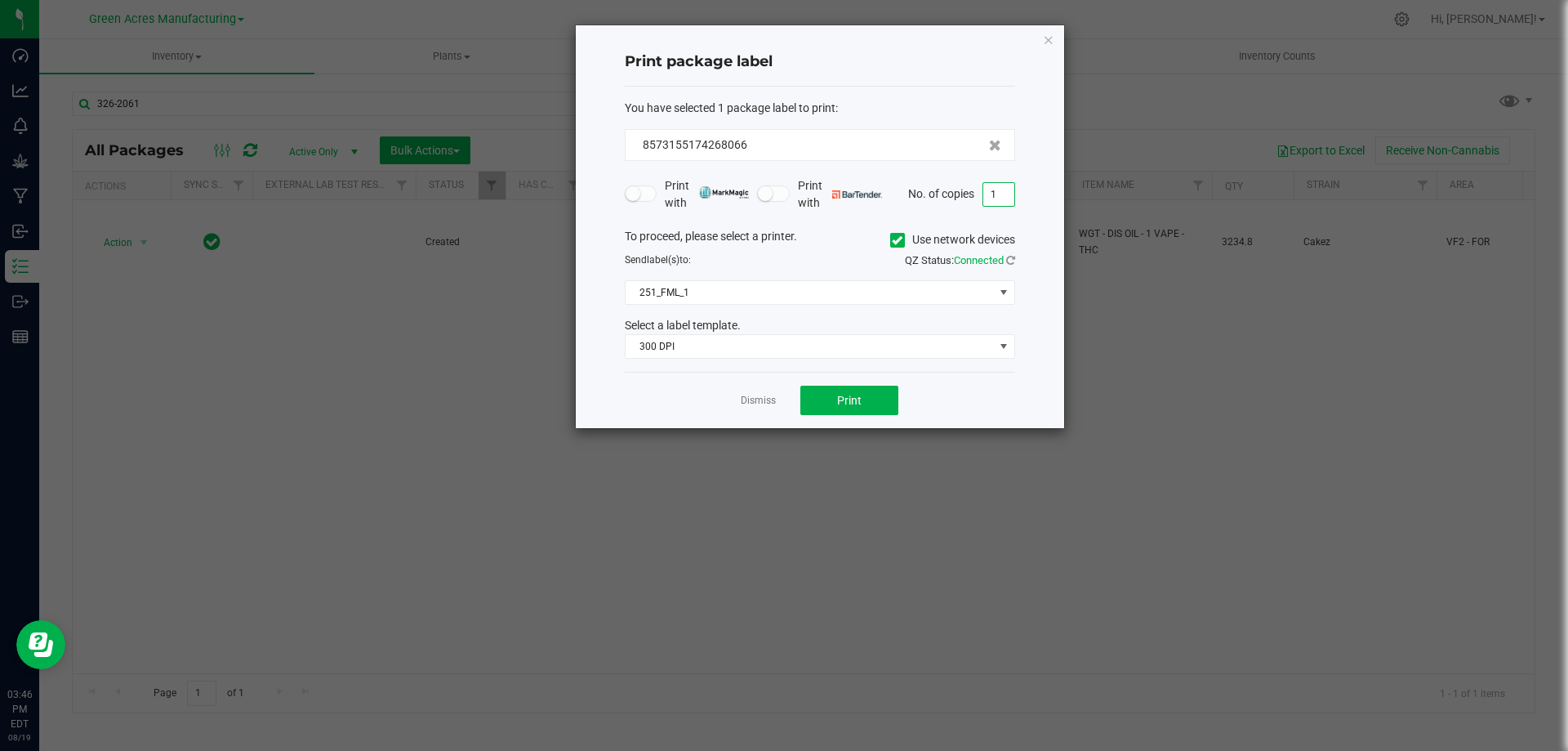
click at [995, 195] on input "1" at bounding box center [999, 194] width 31 height 23
type input "2"
click at [845, 400] on span "Print" at bounding box center [850, 400] width 25 height 13
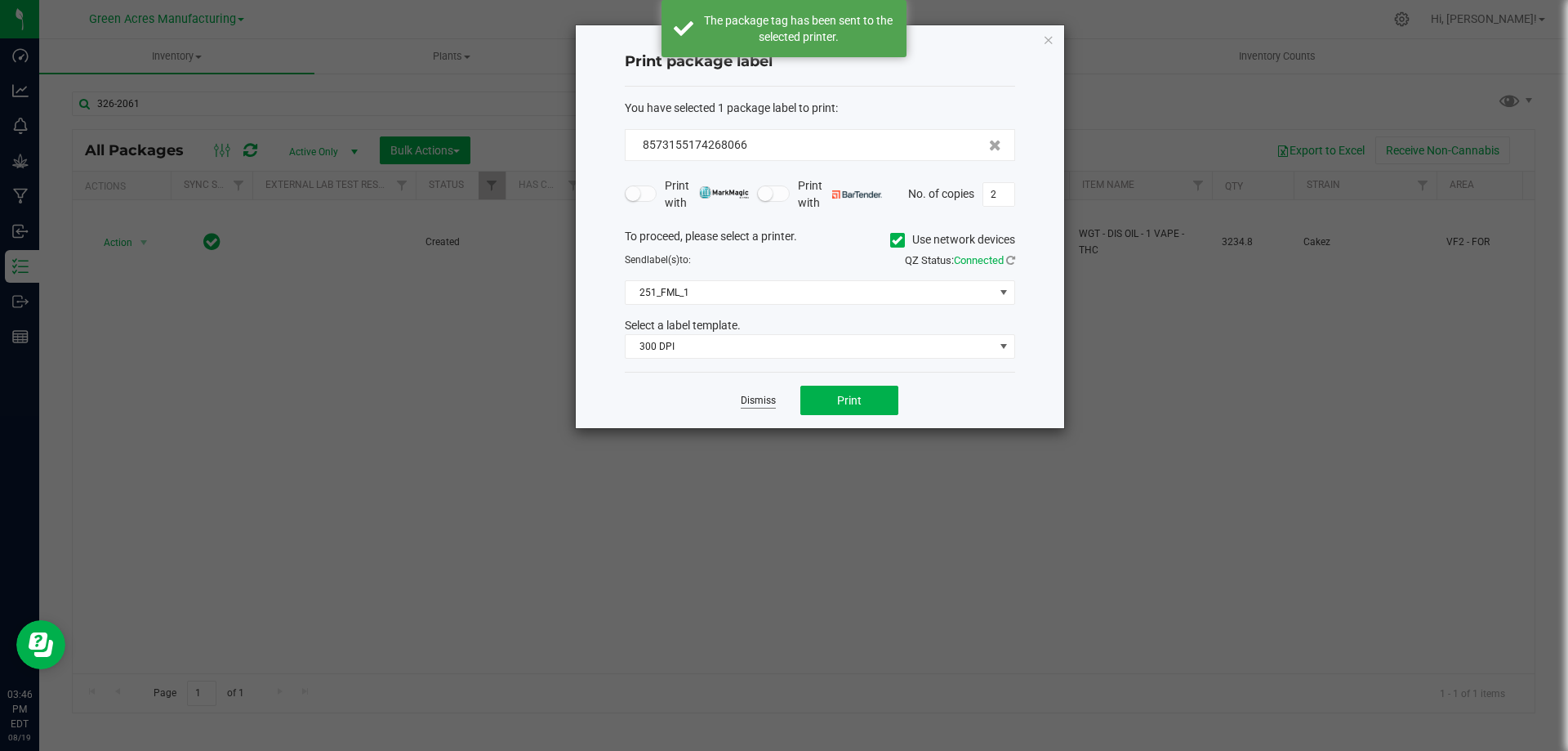
click at [758, 401] on link "Dismiss" at bounding box center [757, 400] width 35 height 14
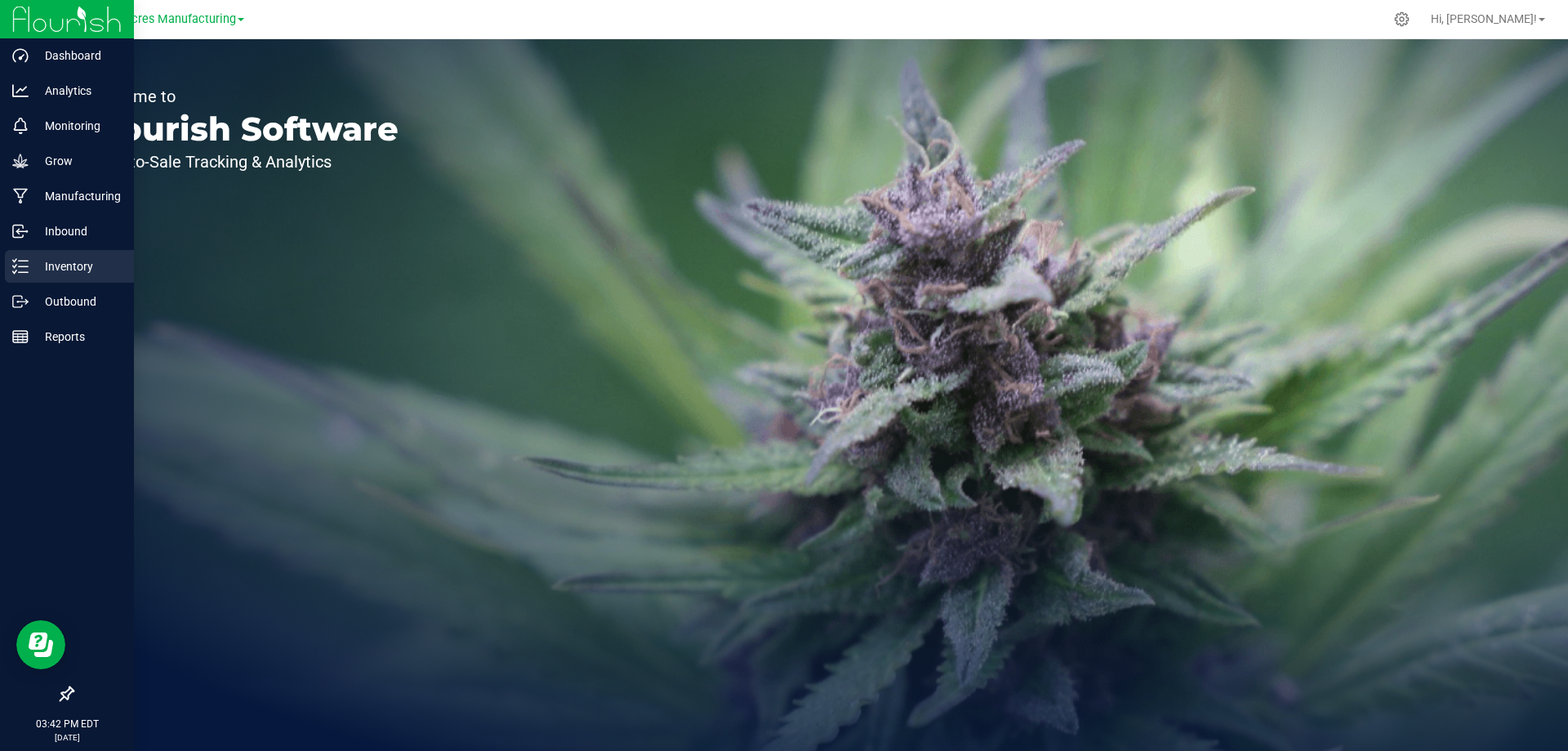
click at [19, 266] on line at bounding box center [24, 266] width 9 height 0
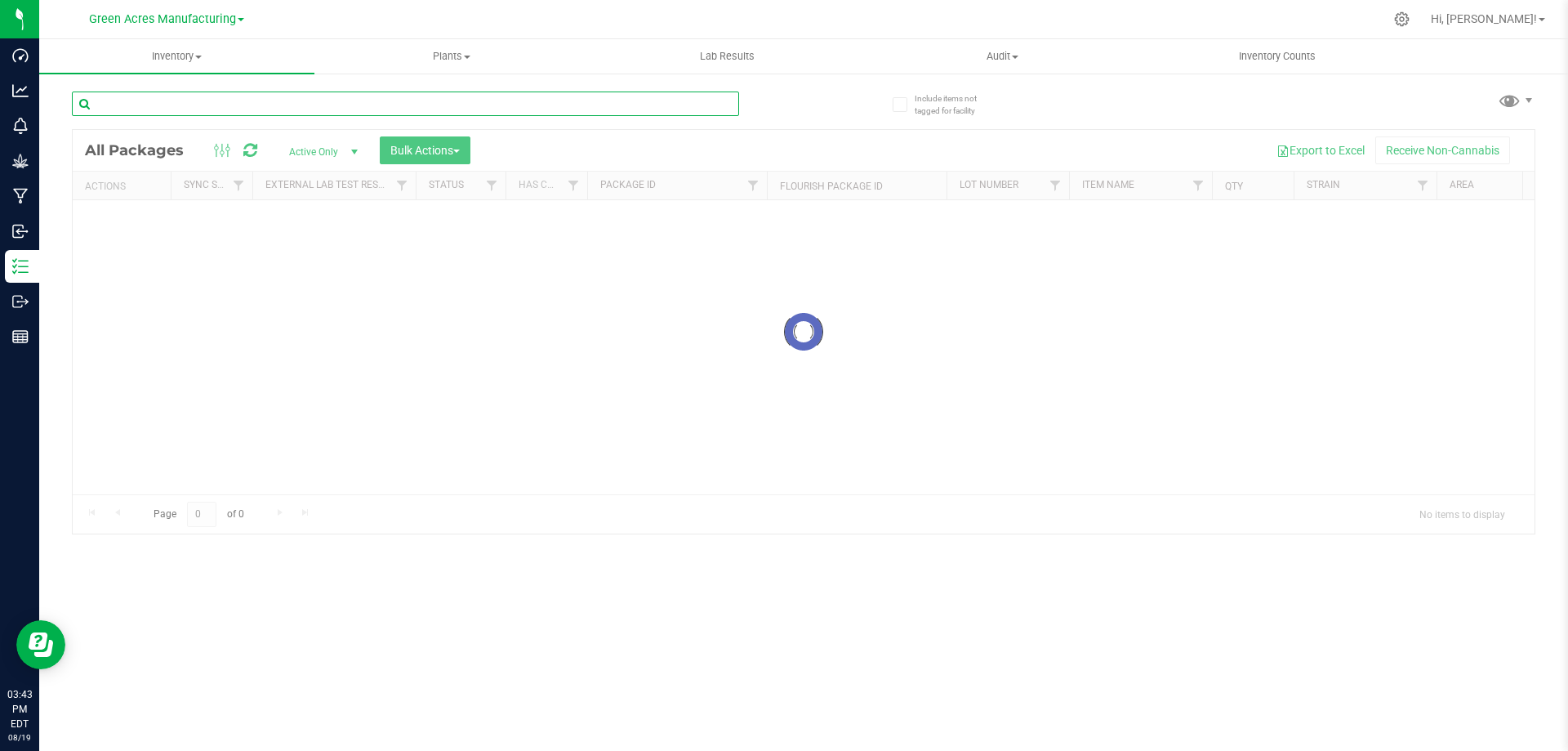
click at [512, 103] on input "text" at bounding box center [404, 104] width 667 height 25
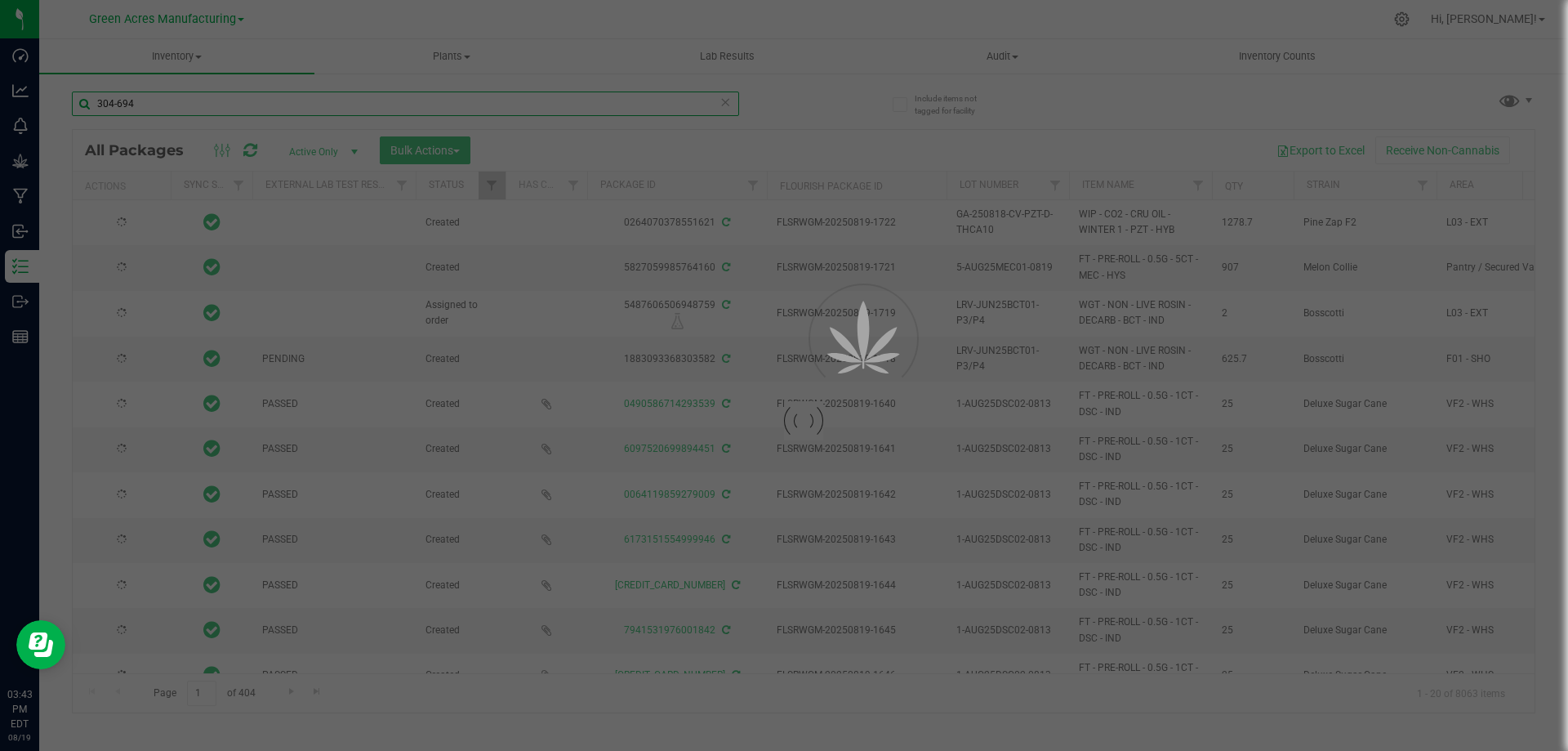
type input "304-694"
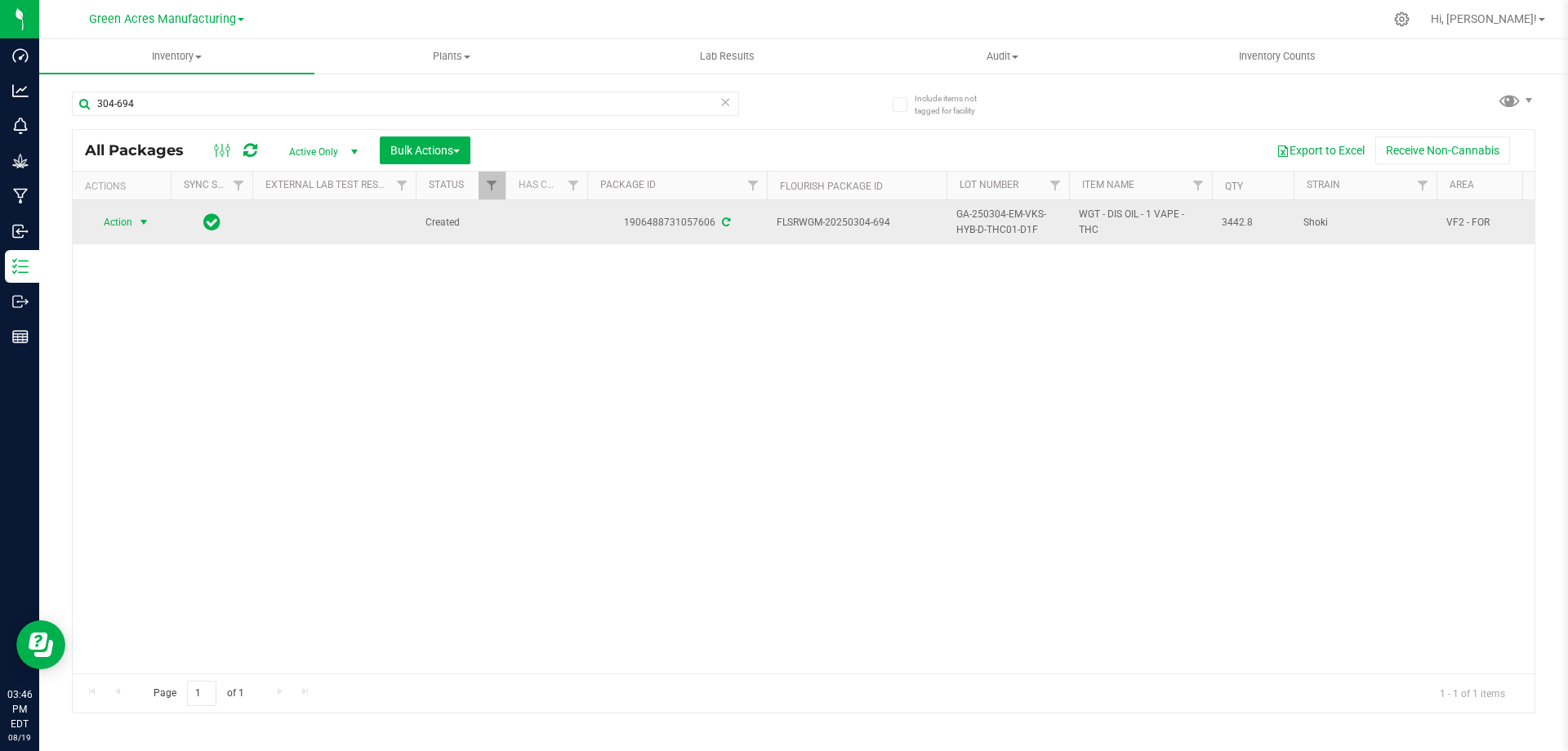
click at [130, 216] on span "Action" at bounding box center [110, 222] width 44 height 23
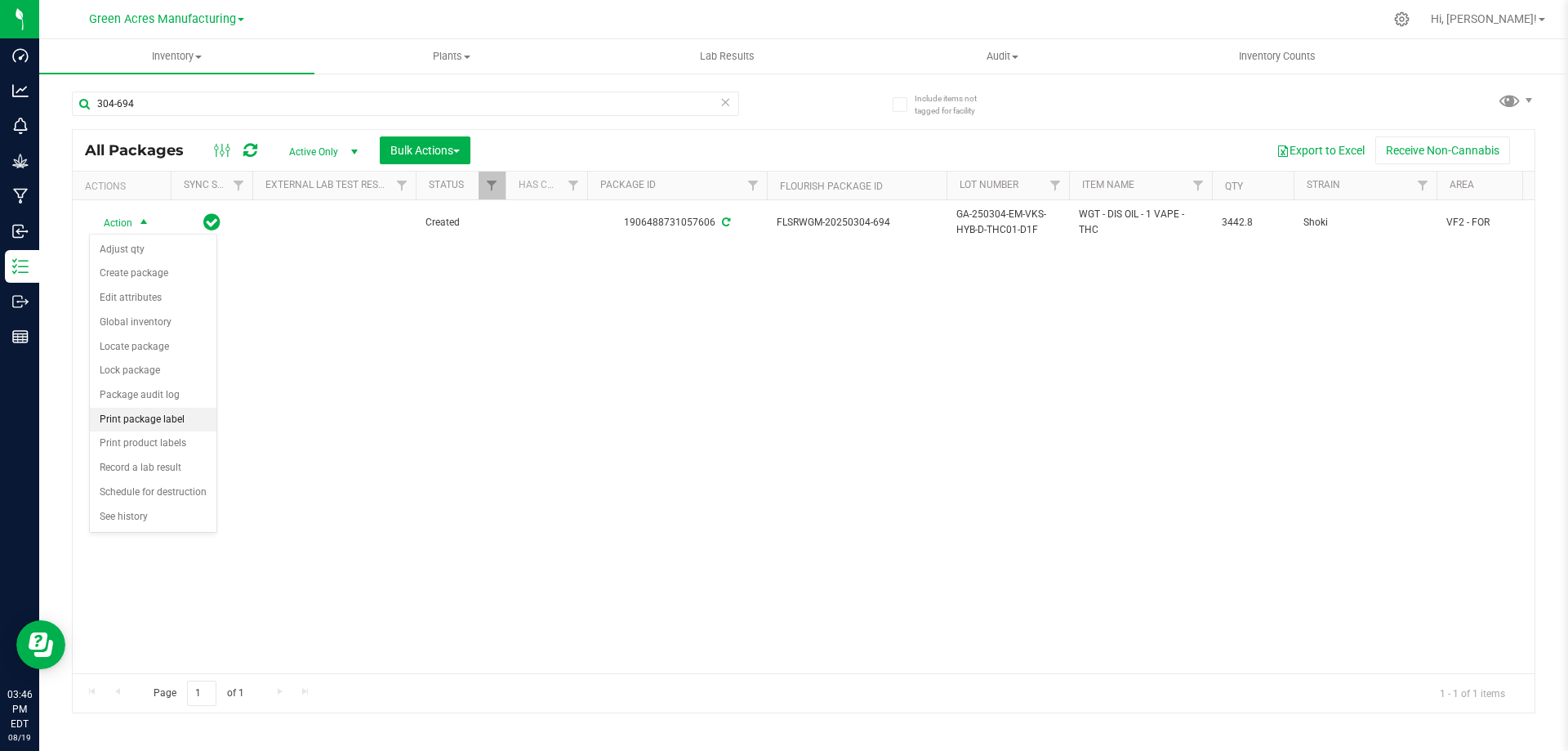
click at [163, 422] on li "Print package label" at bounding box center [153, 420] width 126 height 25
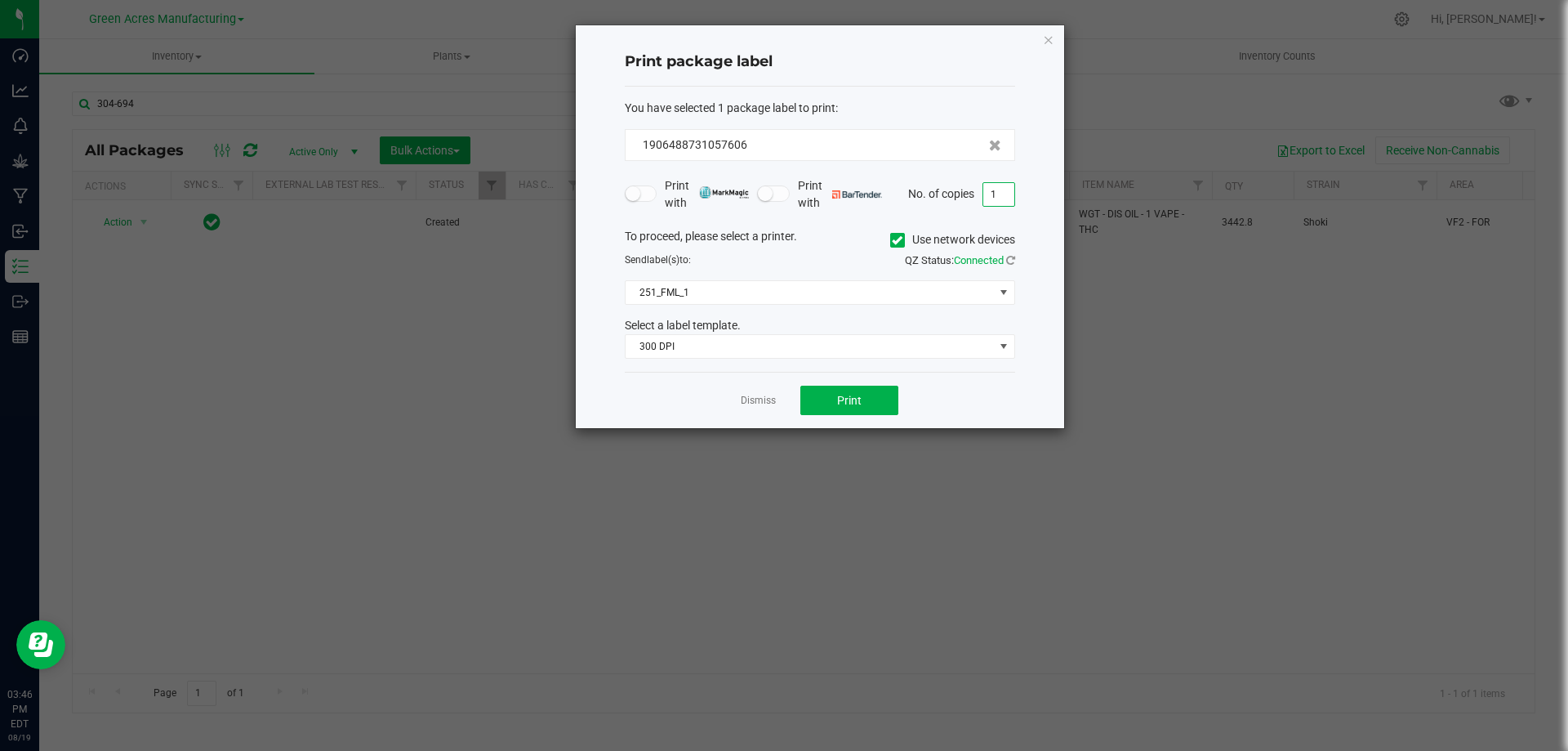
click at [994, 198] on input "1" at bounding box center [999, 194] width 31 height 23
type input "2"
click at [855, 395] on span "Print" at bounding box center [850, 400] width 25 height 13
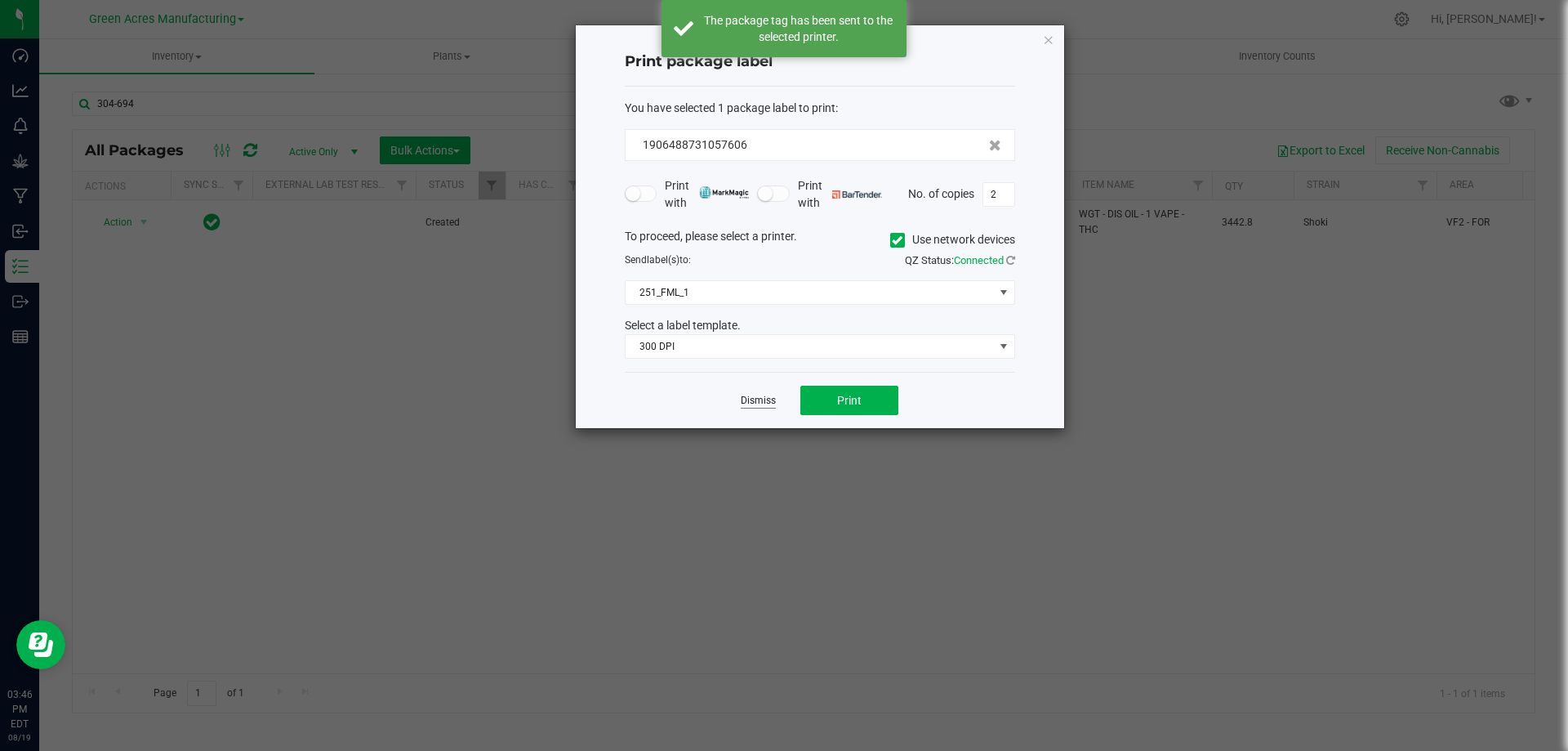
click at [755, 405] on link "Dismiss" at bounding box center [757, 400] width 35 height 14
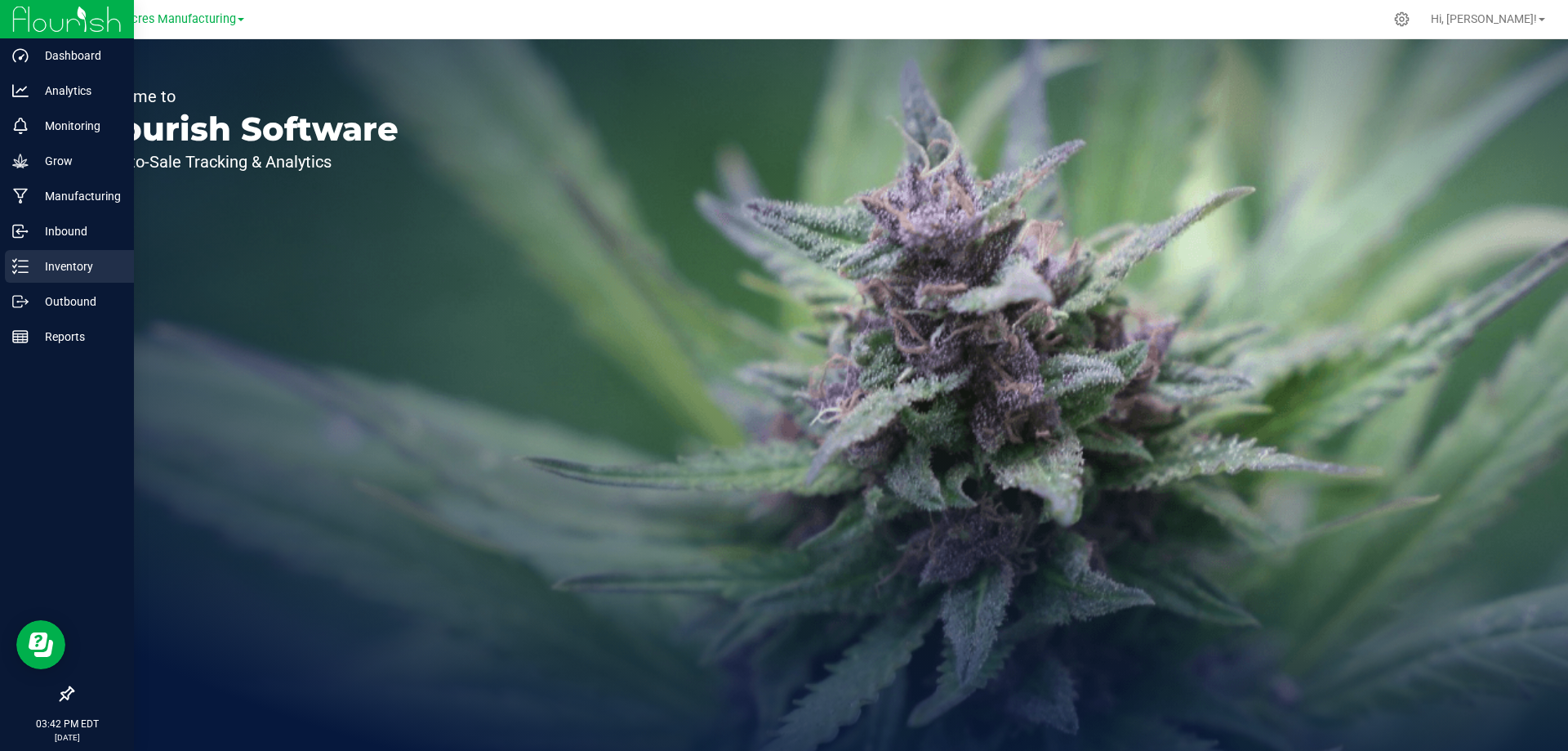
click at [27, 260] on line at bounding box center [24, 260] width 9 height 0
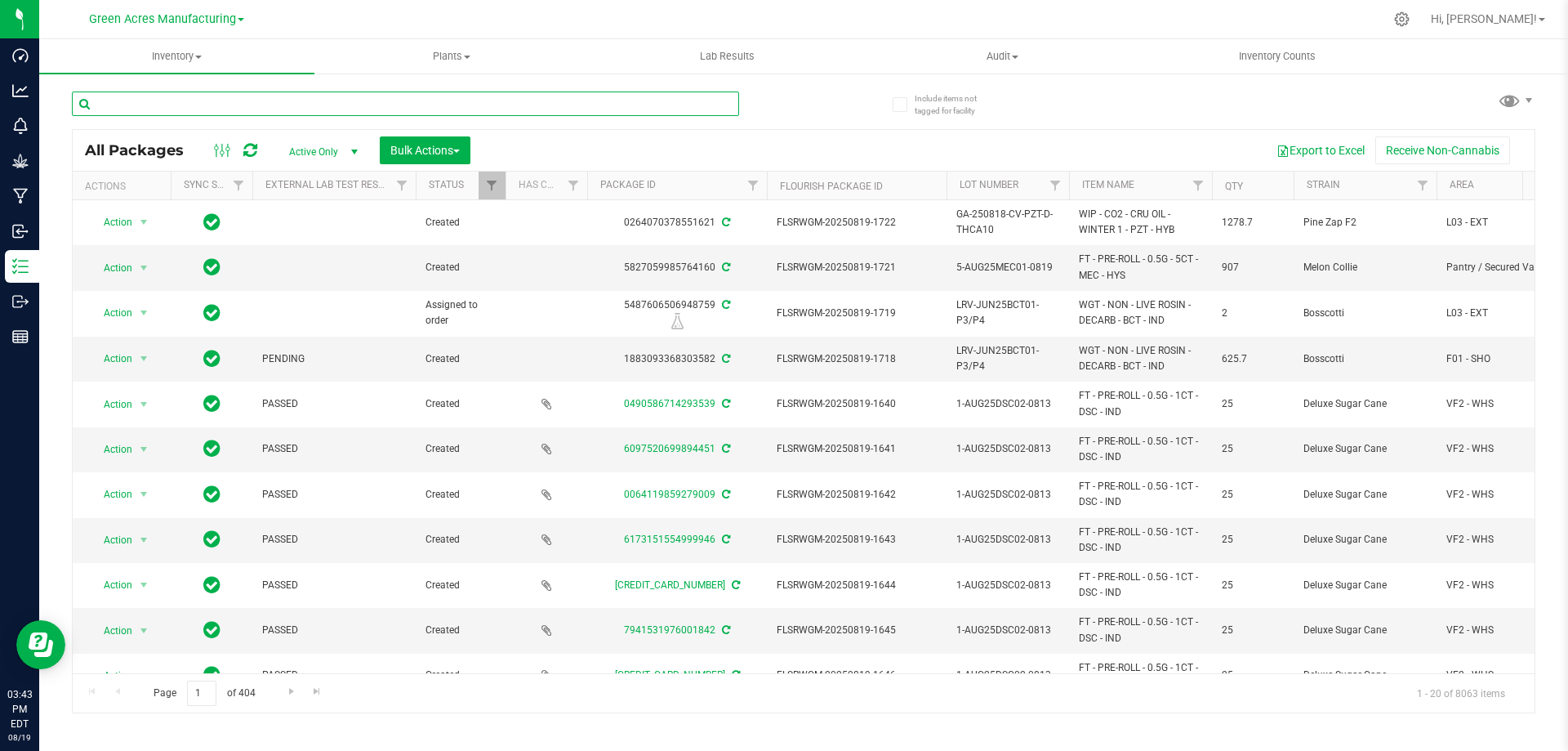
click at [444, 107] on input "text" at bounding box center [404, 104] width 667 height 25
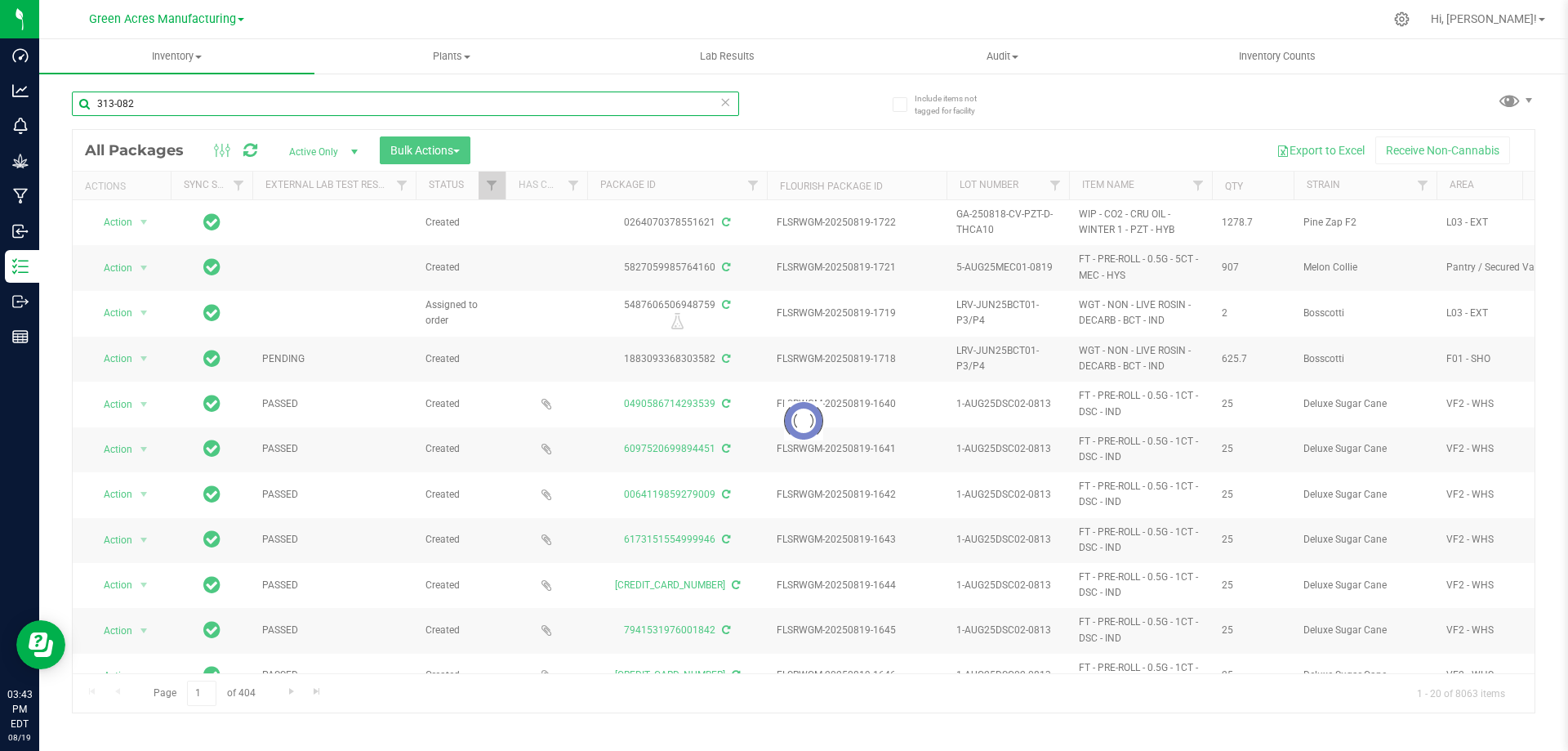
type input "313-082"
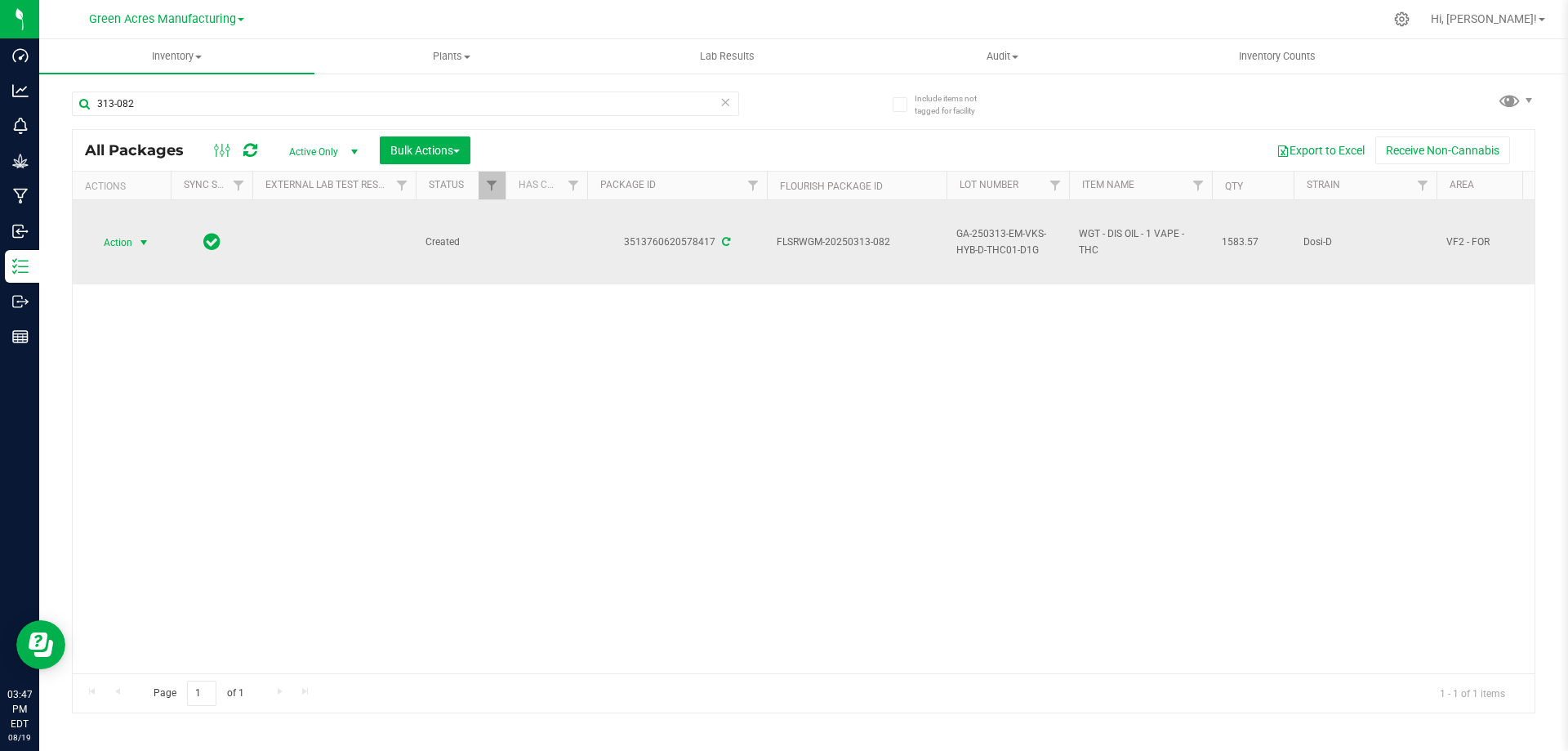
click at [128, 241] on span "Action" at bounding box center [110, 242] width 44 height 23
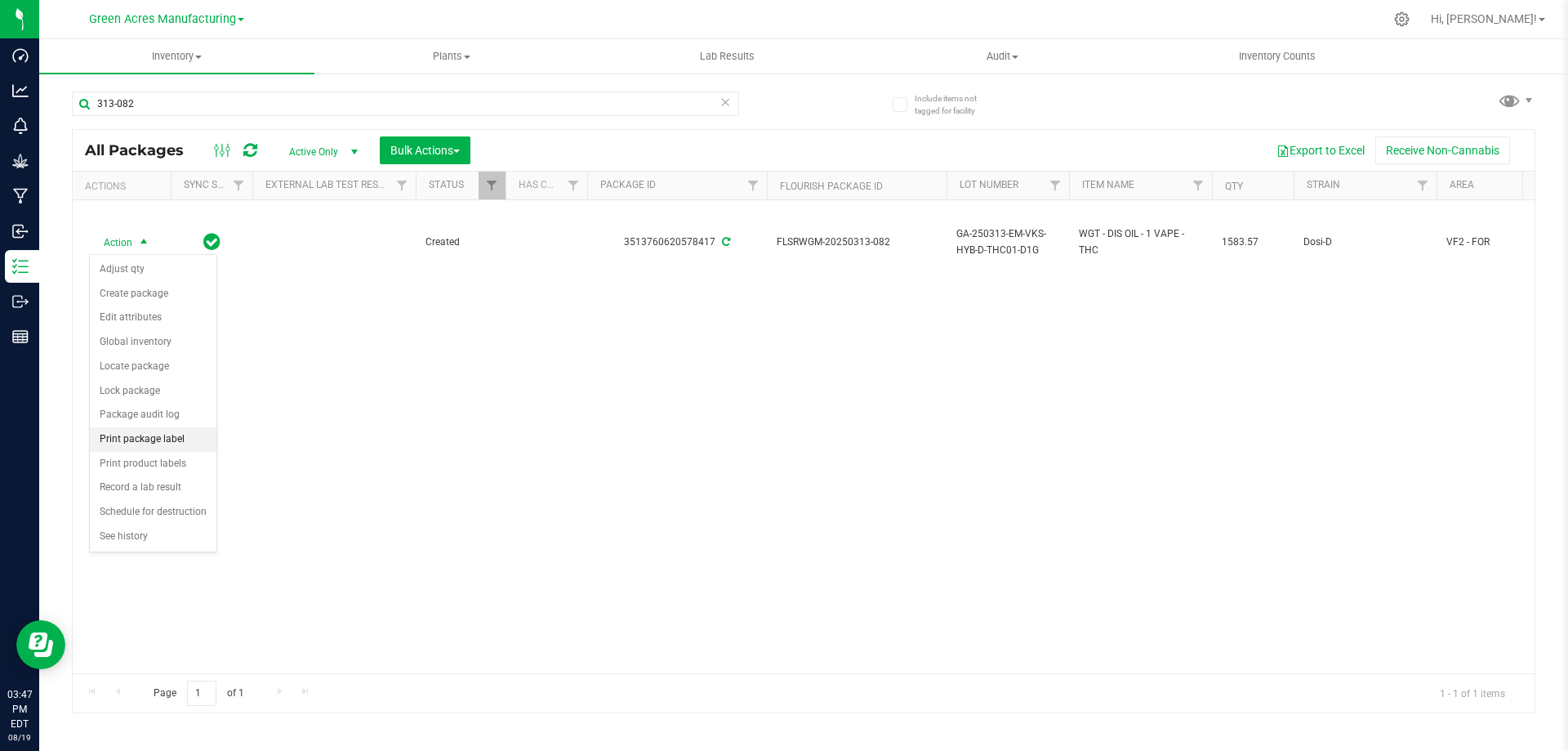
click at [161, 438] on li "Print package label" at bounding box center [153, 440] width 126 height 25
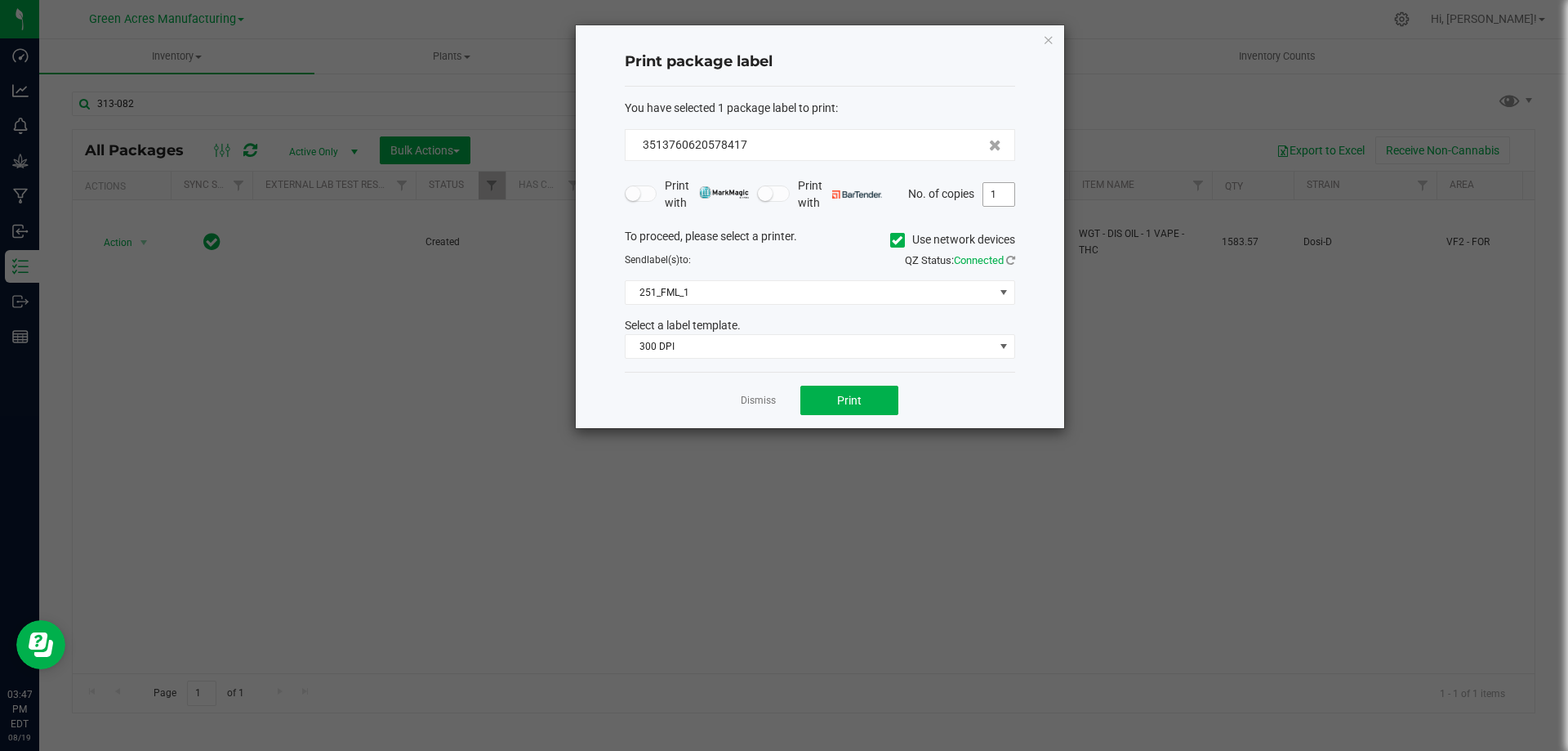
click at [992, 197] on input "1" at bounding box center [999, 194] width 31 height 23
type input "2"
click at [832, 404] on button "Print" at bounding box center [850, 400] width 98 height 29
click at [752, 401] on link "Dismiss" at bounding box center [757, 400] width 35 height 14
